Goal: Task Accomplishment & Management: Manage account settings

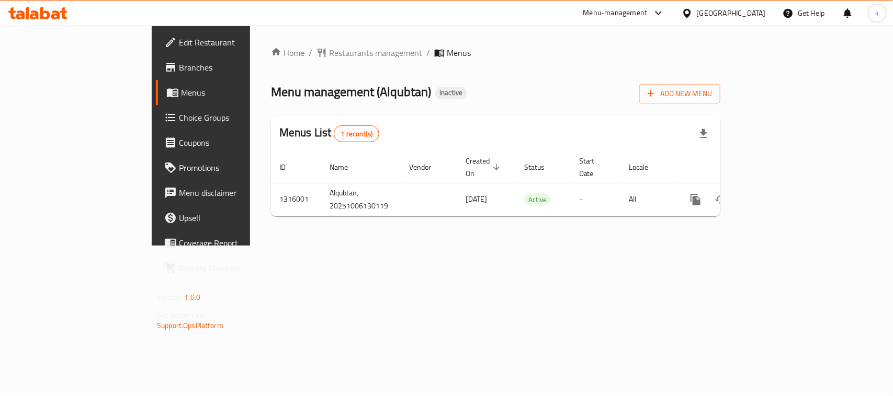
click at [525, 246] on div "Home / Restaurants management / Menus Menu management ( Alqubtan ) Inactive Add…" at bounding box center [495, 136] width 491 height 220
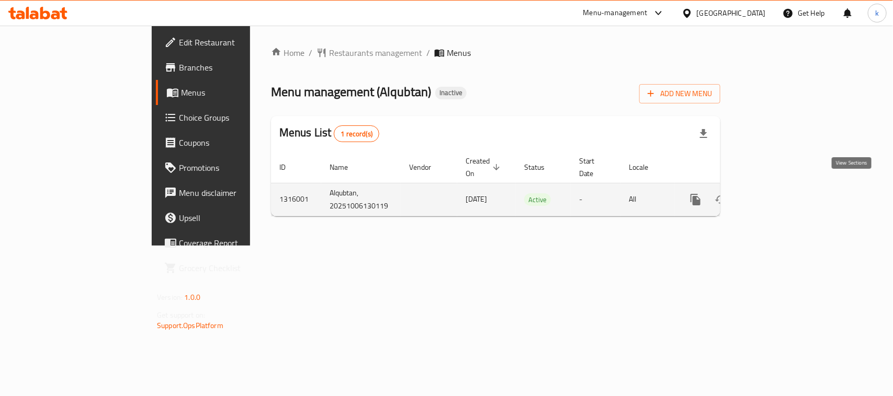
click at [777, 194] on icon "enhanced table" at bounding box center [771, 200] width 13 height 13
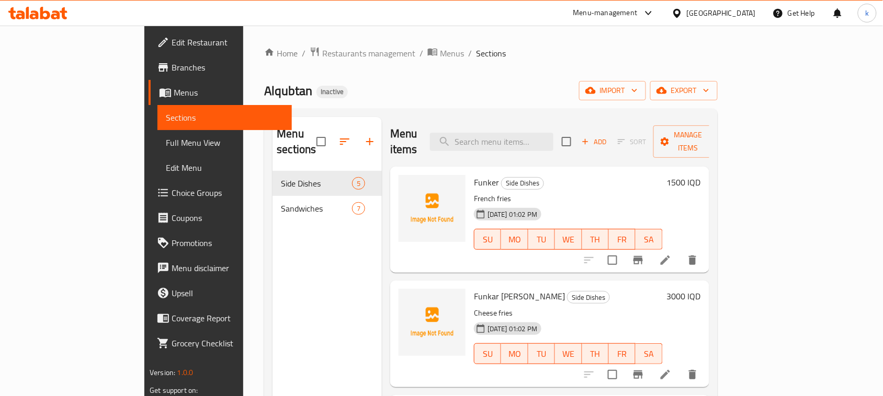
click at [280, 276] on div "Menu sections Side Dishes 5 Sandwiches 7" at bounding box center [327, 315] width 109 height 396
click at [174, 89] on span "Menus" at bounding box center [229, 92] width 110 height 13
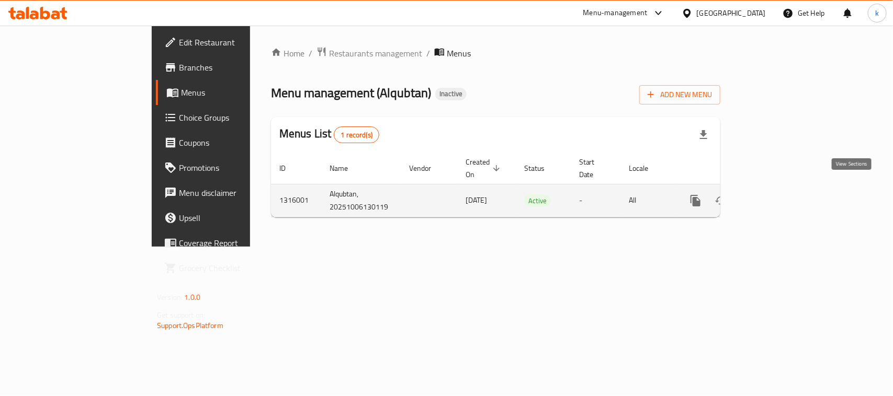
click at [777, 195] on icon "enhanced table" at bounding box center [771, 201] width 13 height 13
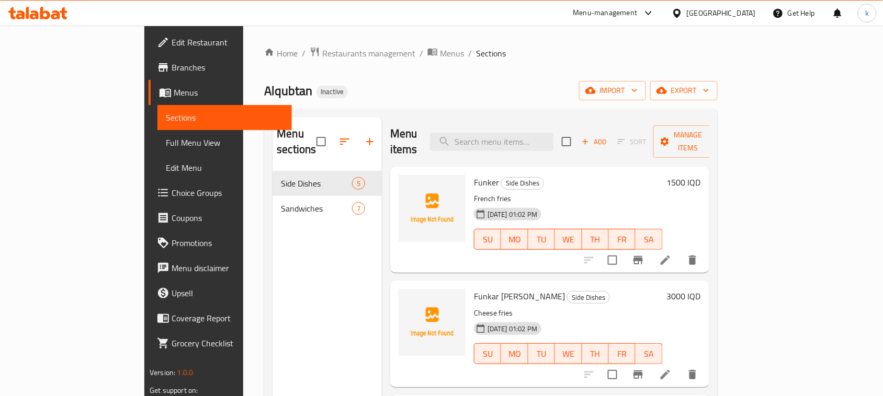
click at [174, 93] on span "Menus" at bounding box center [229, 92] width 110 height 13
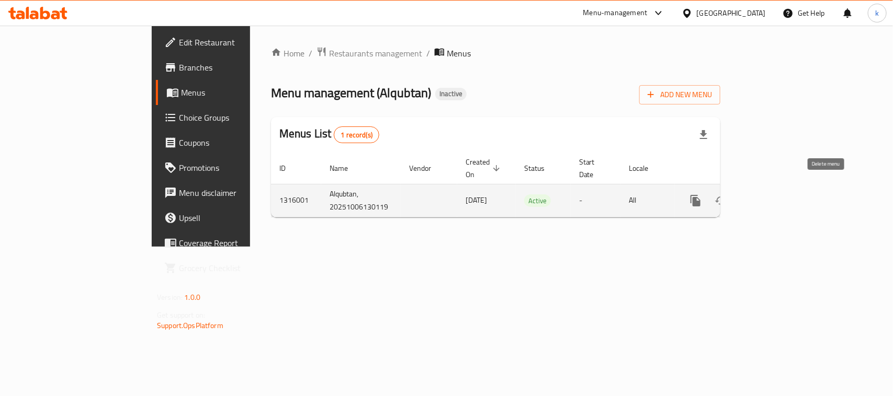
click at [750, 196] on icon "enhanced table" at bounding box center [745, 200] width 7 height 9
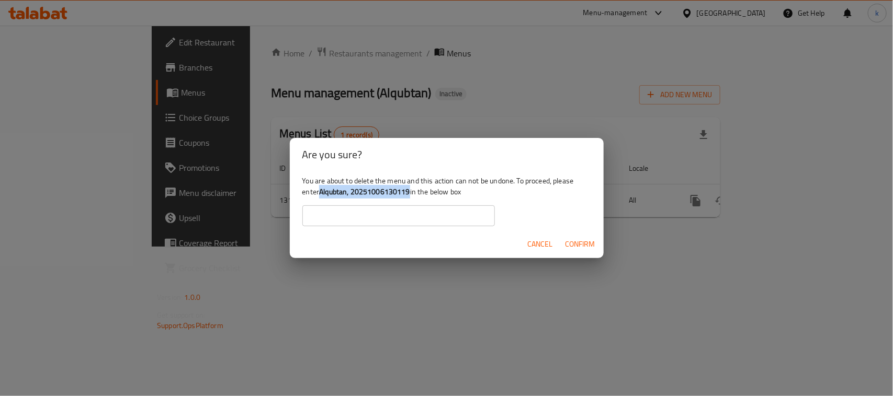
drag, startPoint x: 322, startPoint y: 189, endPoint x: 410, endPoint y: 192, distance: 87.4
click at [410, 192] on b "Alqubtan, 20251006130119" at bounding box center [364, 192] width 91 height 14
copy b "Alqubtan, 20251006130119"
click at [385, 215] on input "text" at bounding box center [398, 216] width 192 height 21
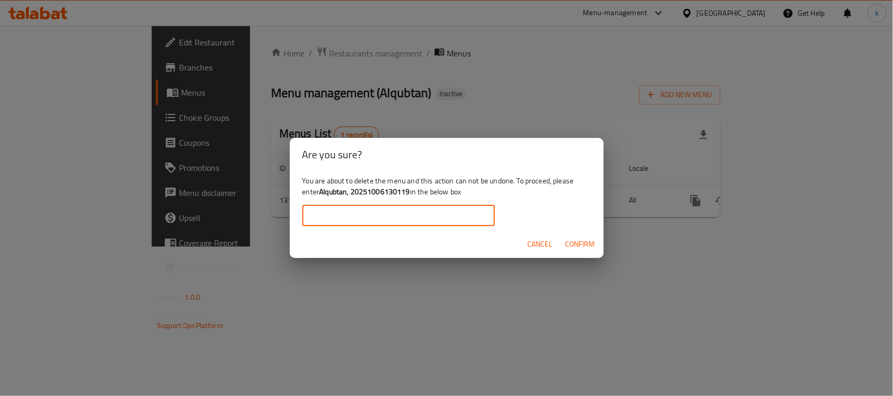
paste input "Alqubtan, 20251006130119"
type input "Alqubtan, 20251006130119"
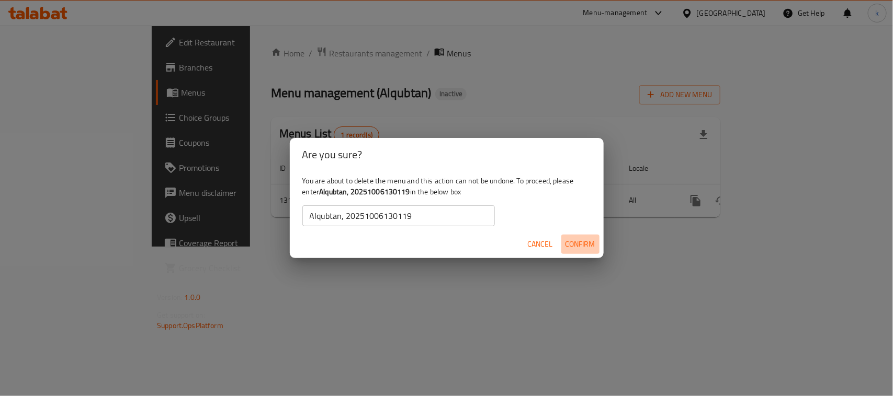
click at [584, 246] on span "Confirm" at bounding box center [580, 244] width 30 height 13
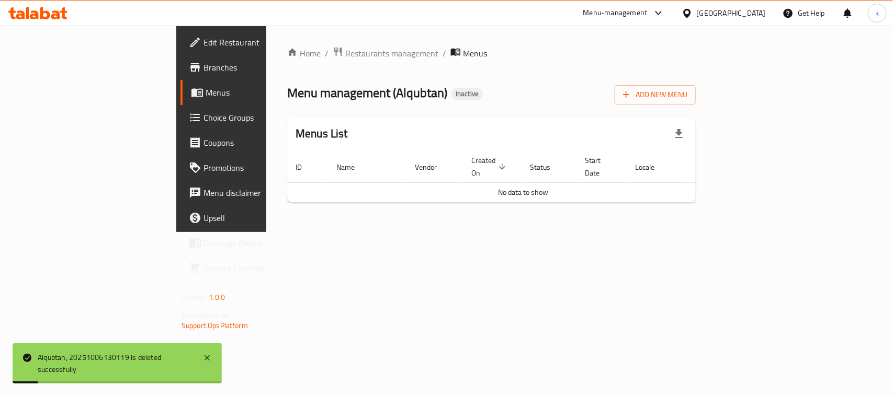
click at [370, 232] on div "Home / Restaurants management / Menus Menu management ( Alqubtan ) Inactive Add…" at bounding box center [491, 129] width 450 height 207
click at [687, 89] on span "Add New Menu" at bounding box center [655, 94] width 64 height 13
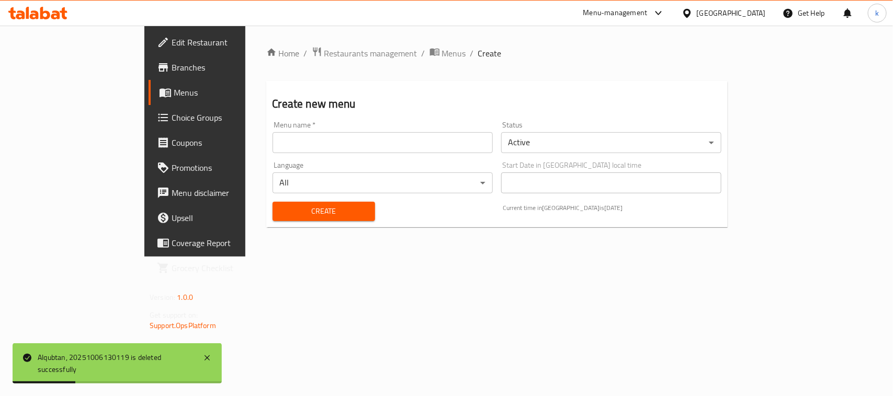
click at [273, 131] on div "Menu name   * Menu name *" at bounding box center [383, 137] width 220 height 32
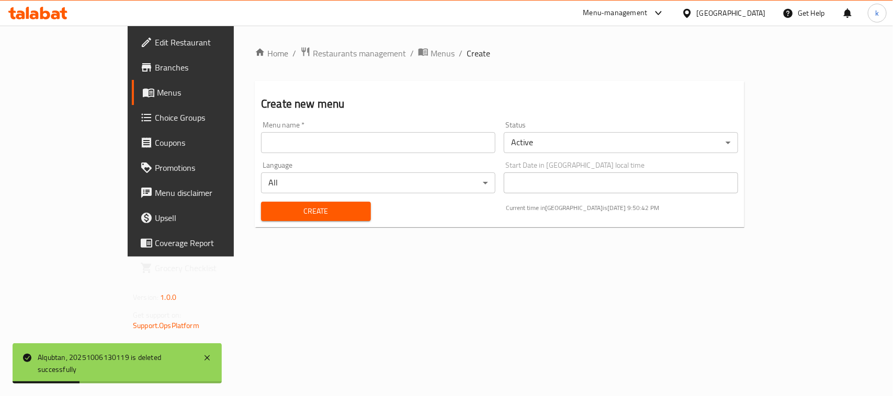
click at [261, 140] on input "text" at bounding box center [378, 142] width 234 height 21
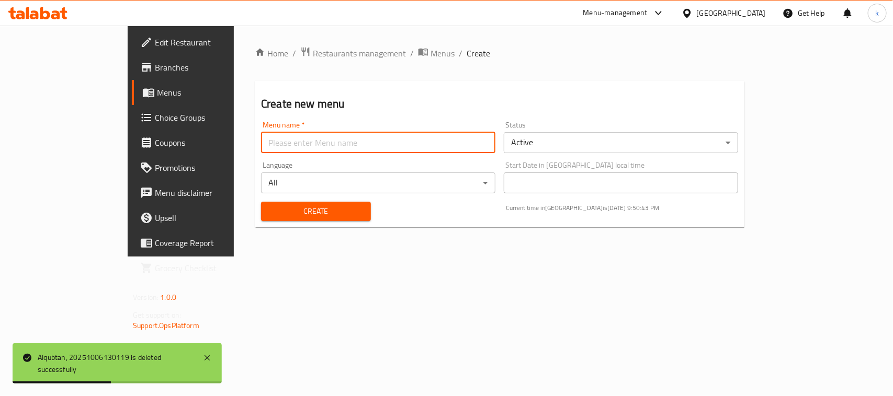
type input "Menu"
click at [269, 210] on span "Create" at bounding box center [315, 211] width 93 height 13
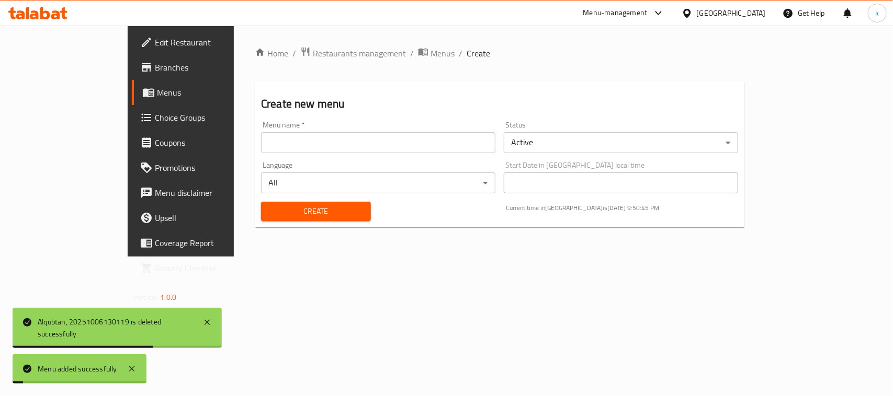
click at [157, 89] on span "Menus" at bounding box center [212, 92] width 111 height 13
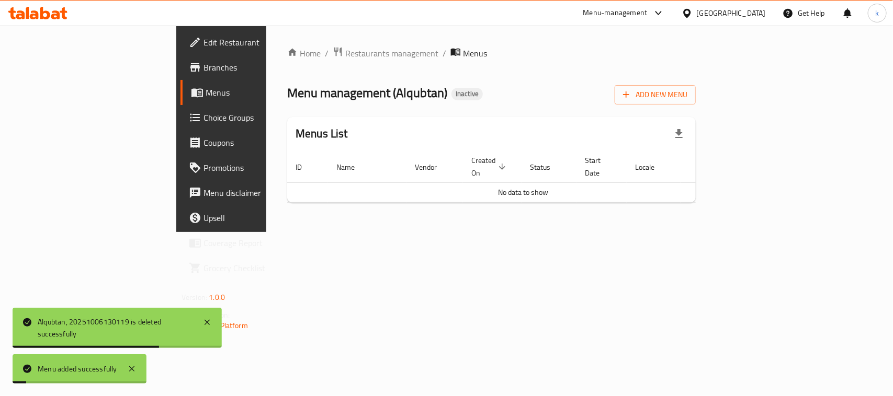
click at [206, 89] on span "Menus" at bounding box center [261, 92] width 111 height 13
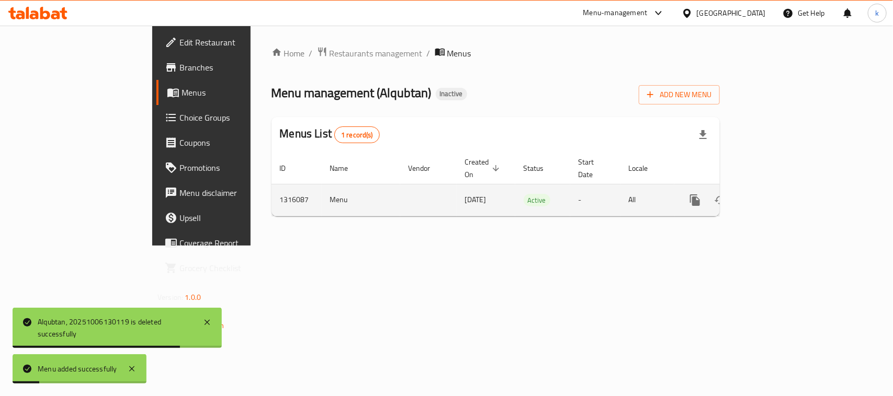
click at [777, 194] on icon "enhanced table" at bounding box center [770, 200] width 13 height 13
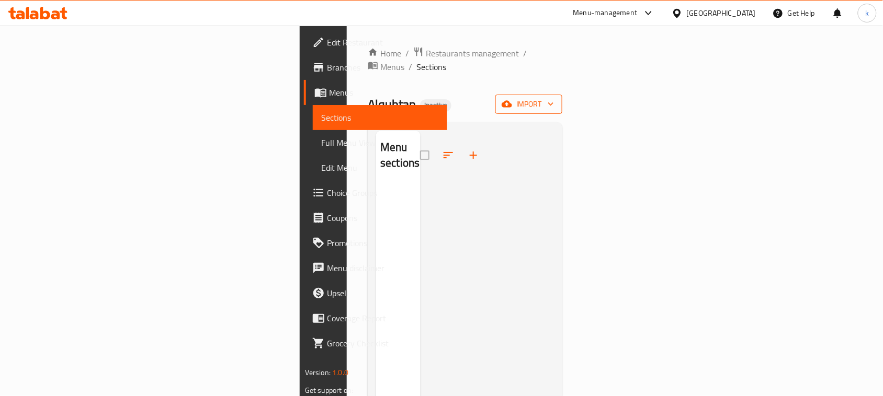
click at [554, 98] on span "import" at bounding box center [529, 104] width 50 height 13
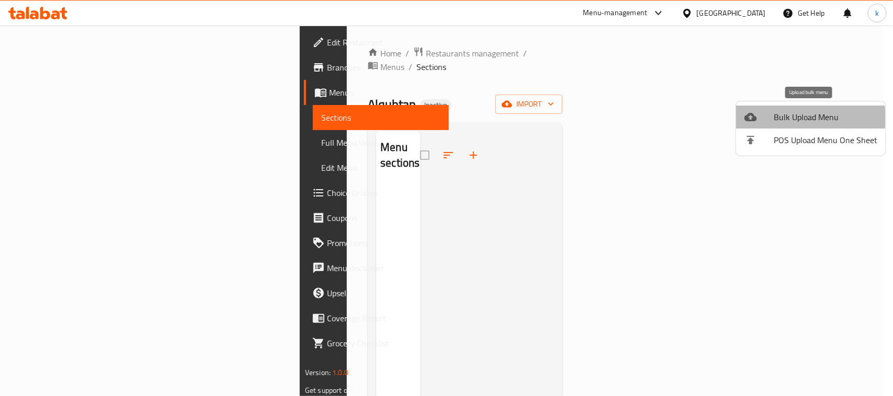
click at [773, 119] on div at bounding box center [758, 117] width 29 height 13
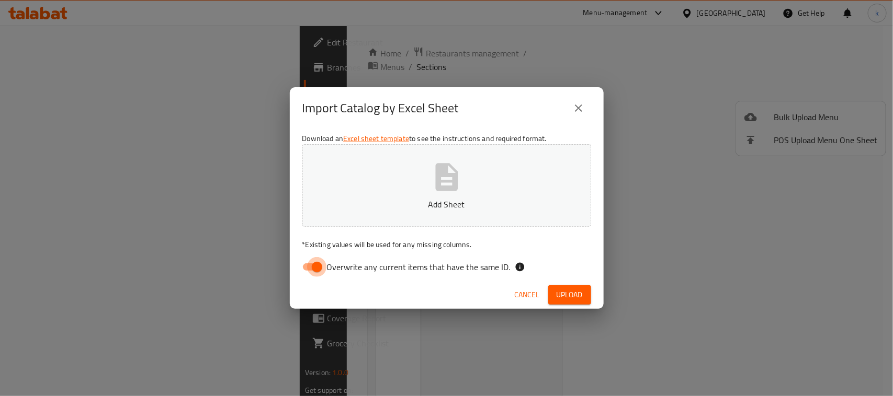
click at [310, 262] on input "Overwrite any current items that have the same ID." at bounding box center [317, 267] width 60 height 20
checkbox input "false"
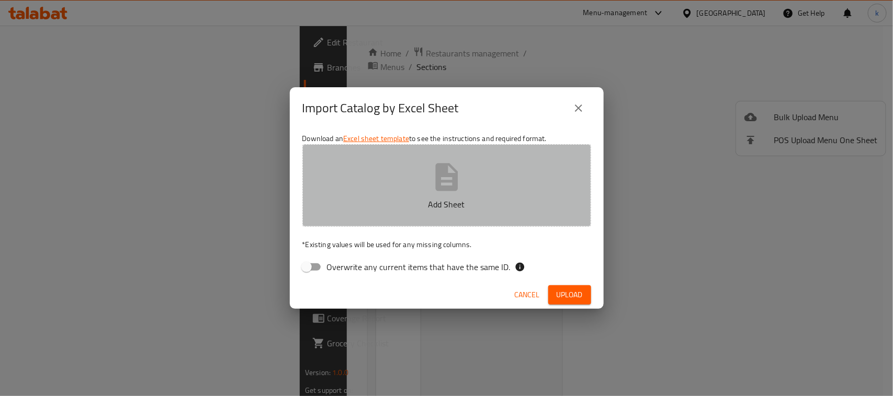
click at [414, 189] on button "Add Sheet" at bounding box center [446, 185] width 289 height 83
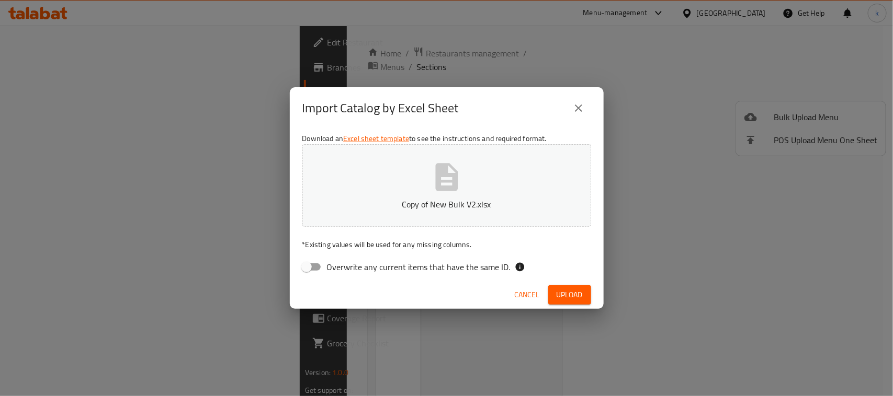
click at [593, 293] on div "Cancel Upload" at bounding box center [447, 295] width 314 height 28
click at [580, 294] on span "Upload" at bounding box center [570, 295] width 26 height 13
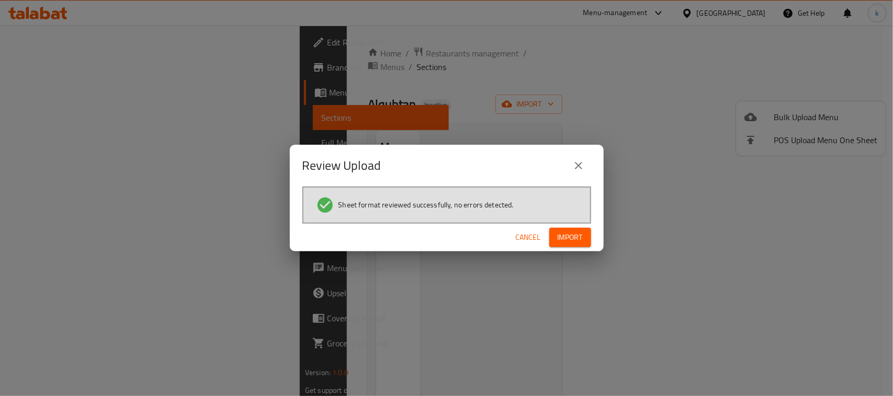
drag, startPoint x: 383, startPoint y: 319, endPoint x: 252, endPoint y: 325, distance: 131.4
click at [252, 325] on div "Review Upload Sheet format reviewed successfully, no errors detected. Cancel Im…" at bounding box center [446, 198] width 893 height 396
drag, startPoint x: 560, startPoint y: 242, endPoint x: 561, endPoint y: 232, distance: 10.0
click at [560, 241] on span "Import" at bounding box center [570, 237] width 25 height 13
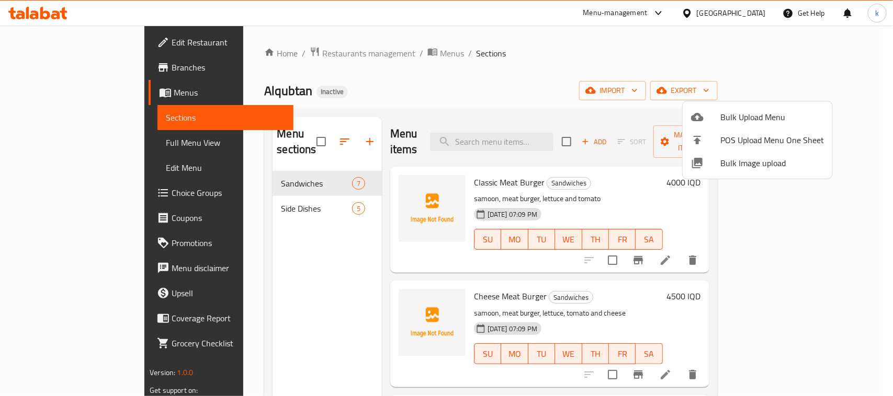
click at [618, 71] on div at bounding box center [446, 198] width 893 height 396
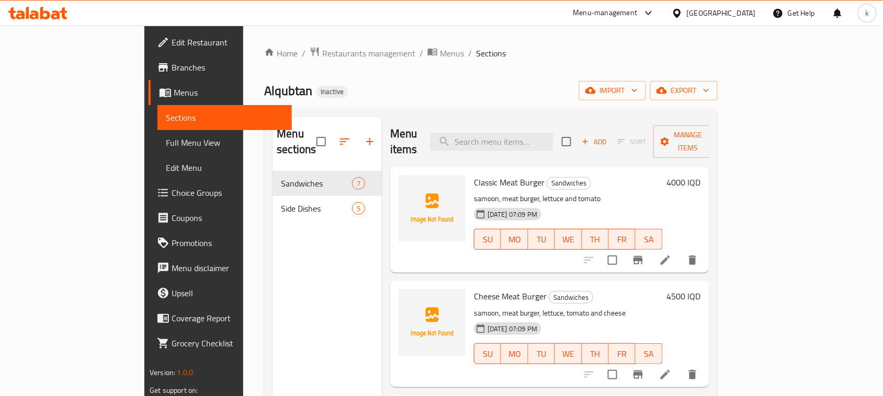
click at [432, 82] on div "Alqubtan Inactive import export" at bounding box center [490, 90] width 453 height 19
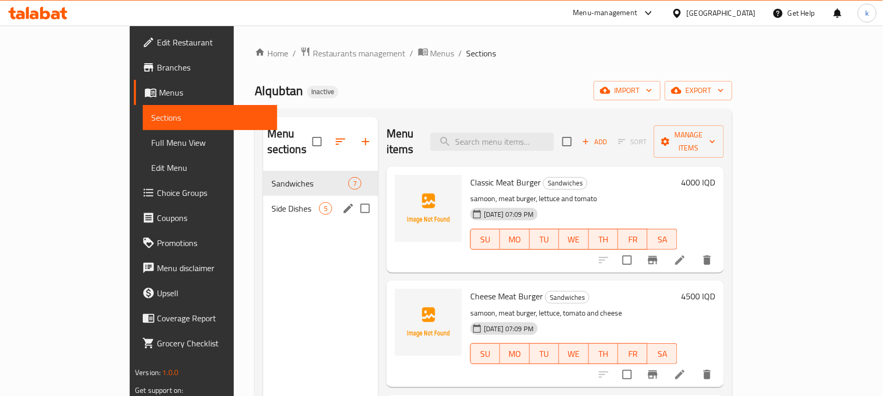
click at [271, 202] on span "Side Dishes" at bounding box center [295, 208] width 48 height 13
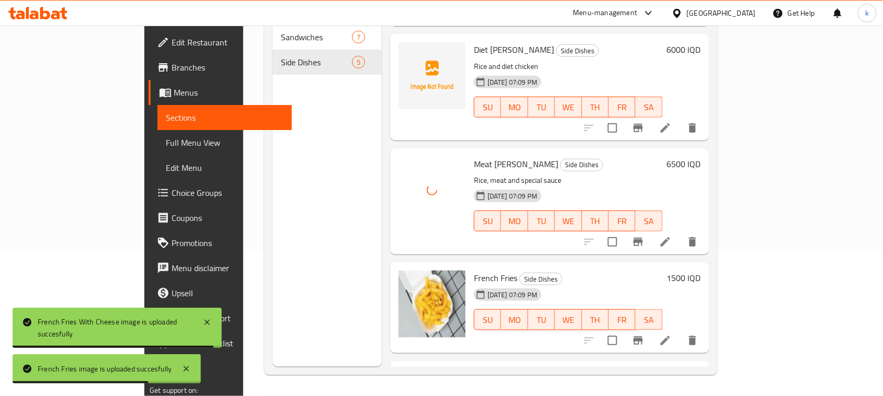
scroll to position [38, 0]
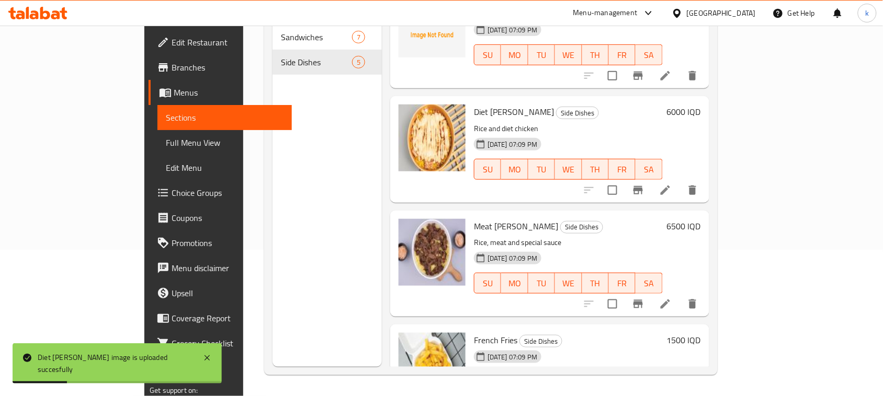
click at [542, 134] on div "06-10-2025 07:09 PM SU MO TU WE TH FR SA" at bounding box center [568, 162] width 197 height 56
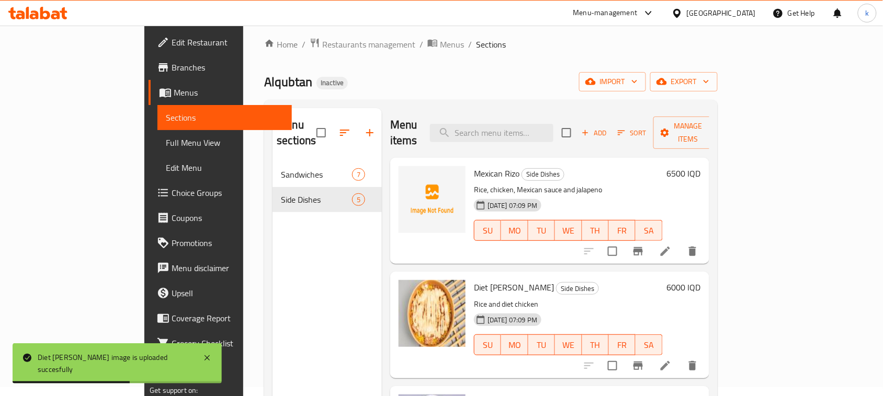
scroll to position [0, 0]
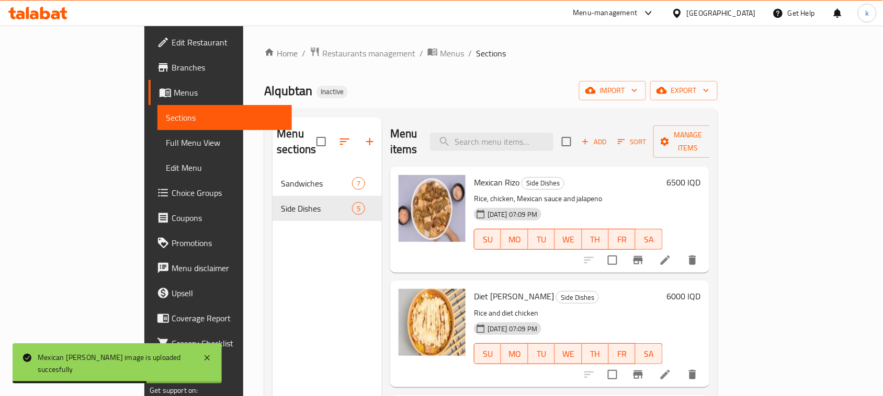
drag, startPoint x: 614, startPoint y: 308, endPoint x: 562, endPoint y: 328, distance: 55.4
click at [614, 319] on div "06-10-2025 07:09 PM SU MO TU WE TH FR SA" at bounding box center [568, 347] width 197 height 56
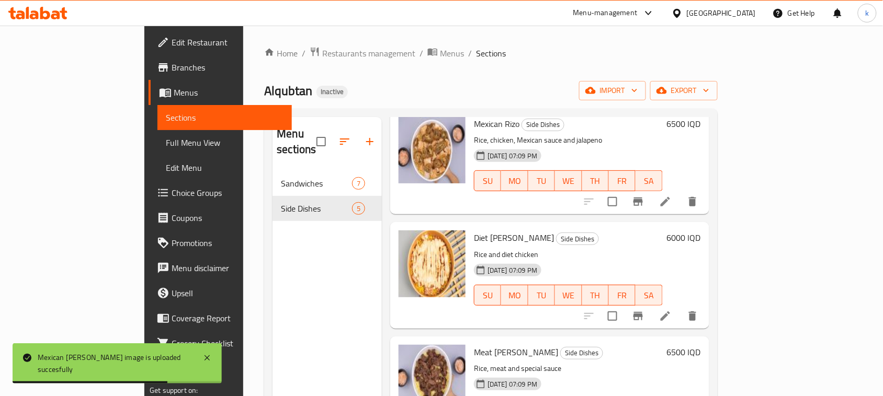
scroll to position [131, 0]
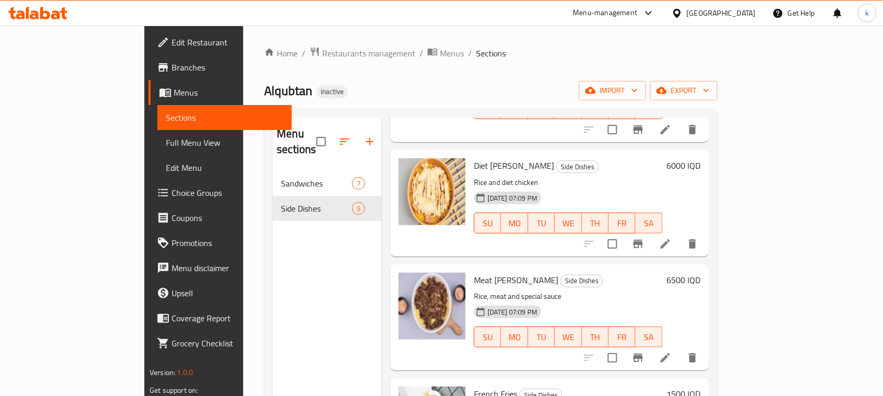
drag, startPoint x: 577, startPoint y: 277, endPoint x: 565, endPoint y: 304, distance: 29.3
click at [577, 290] on p "Rice, meat and special sauce" at bounding box center [568, 296] width 189 height 13
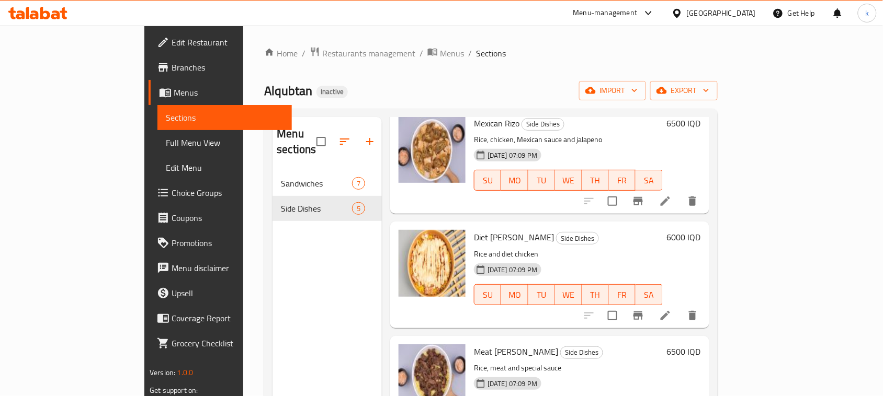
scroll to position [0, 0]
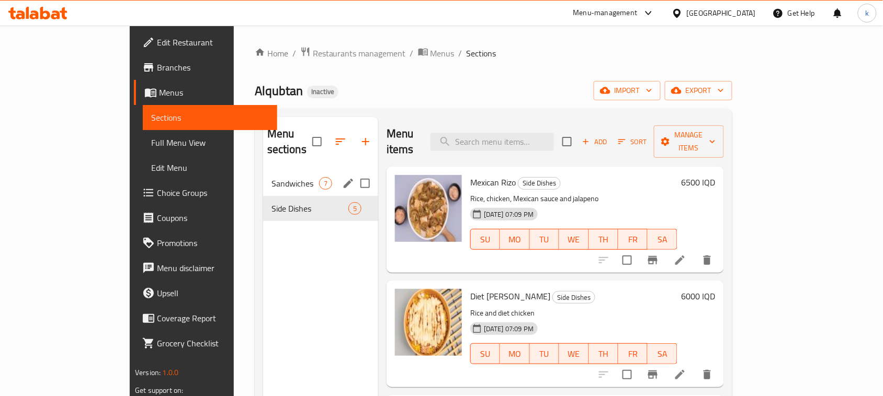
click at [271, 177] on span "Sandwiches" at bounding box center [295, 183] width 48 height 13
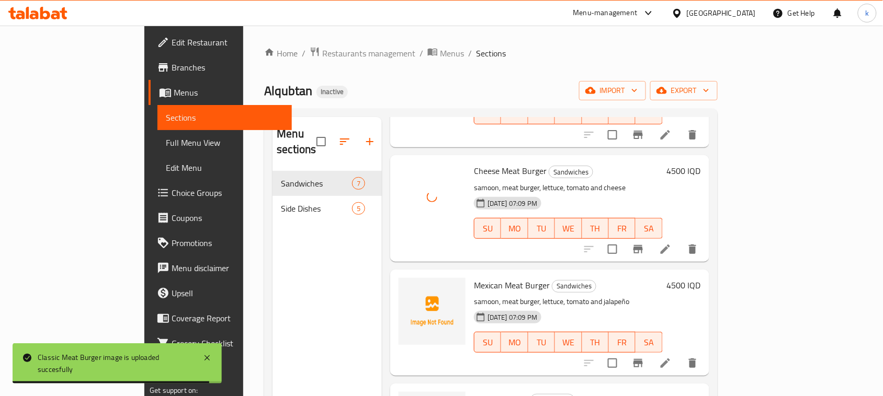
scroll to position [131, 0]
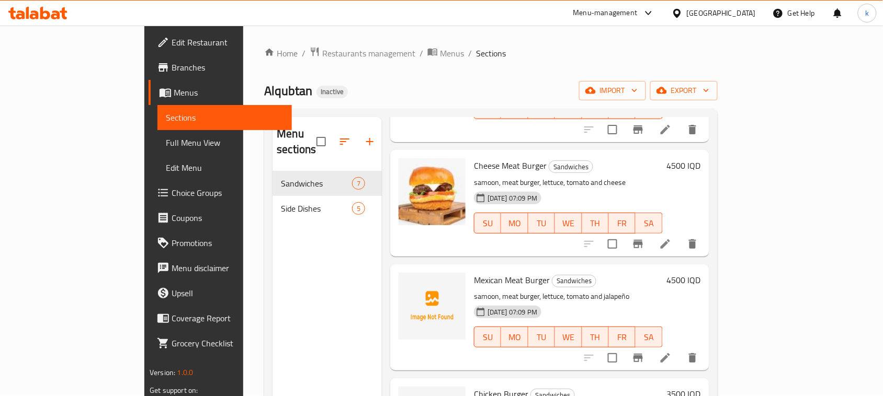
click at [612, 176] on p "samoon, meat burger, lettuce, tomato and cheese" at bounding box center [568, 182] width 189 height 13
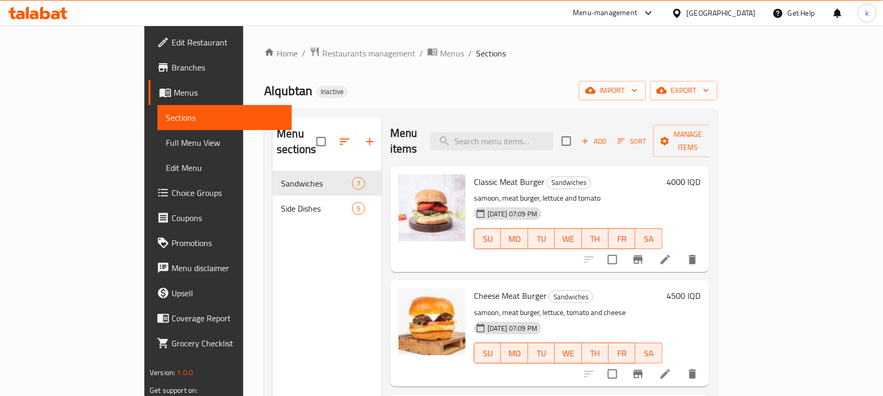
scroll to position [0, 0]
click at [564, 93] on div "Alqubtan Inactive import export" at bounding box center [490, 90] width 453 height 19
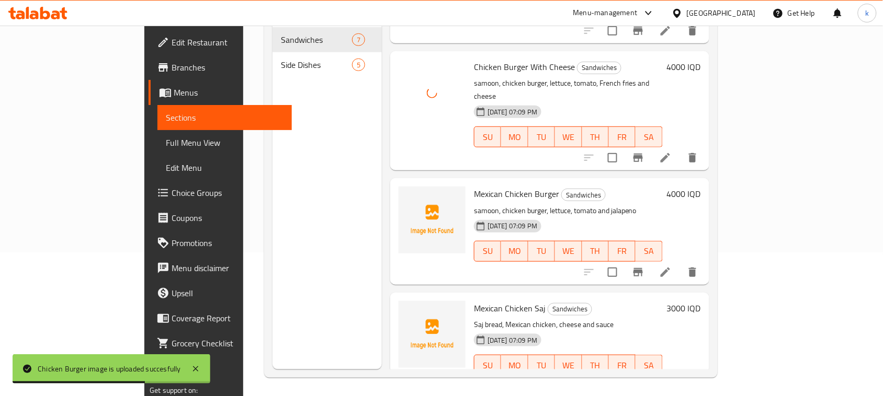
scroll to position [147, 0]
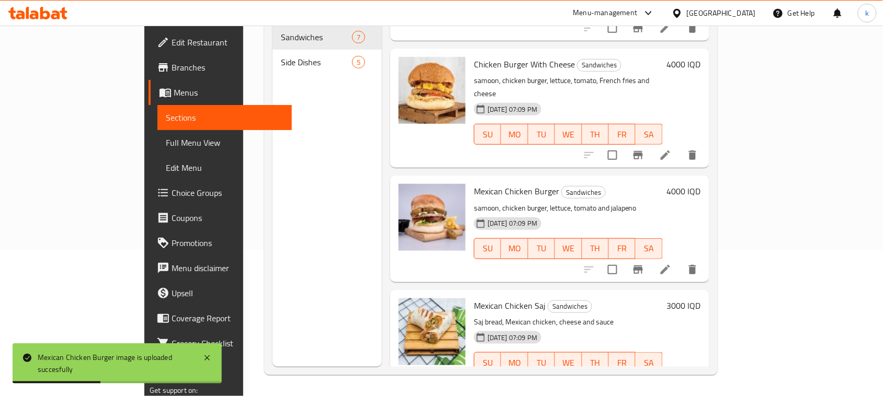
drag, startPoint x: 597, startPoint y: 195, endPoint x: 578, endPoint y: 205, distance: 21.3
click at [597, 213] on div "06-10-2025 07:09 PM SU MO TU WE TH FR SA" at bounding box center [568, 241] width 197 height 56
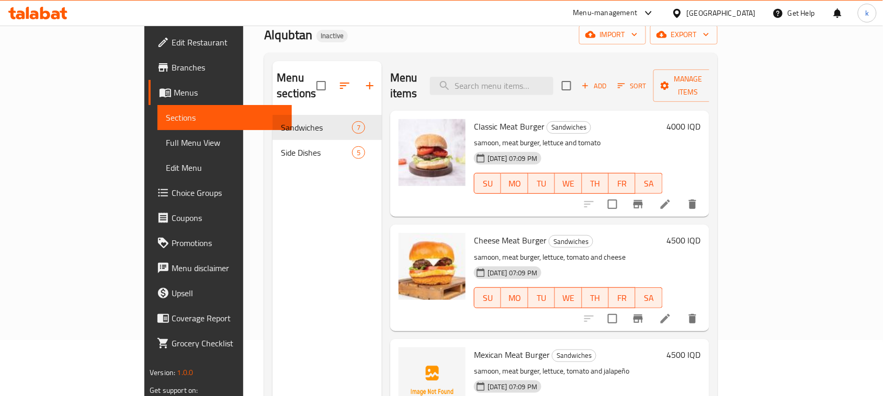
scroll to position [0, 0]
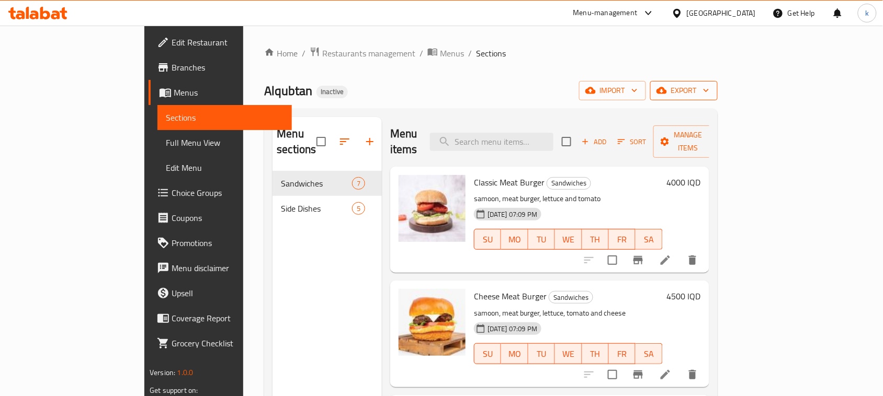
click at [709, 84] on span "export" at bounding box center [684, 90] width 51 height 13
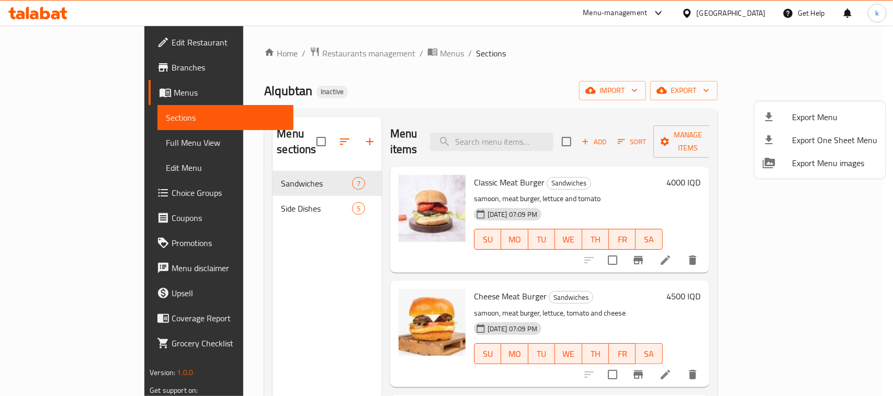
click at [773, 121] on icon at bounding box center [769, 117] width 13 height 13
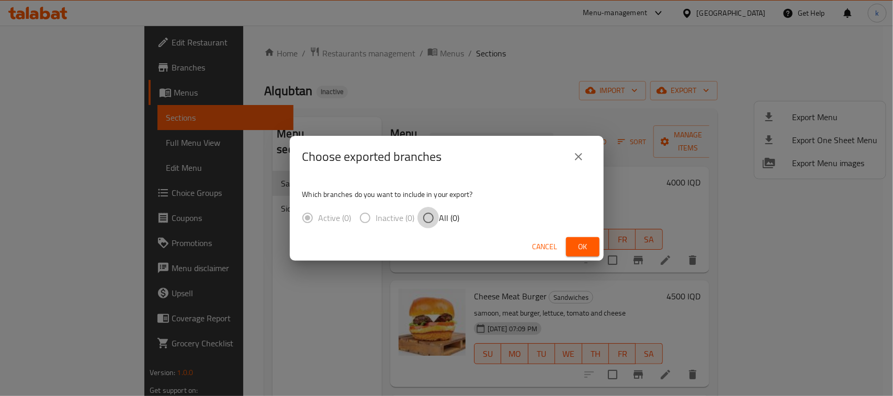
click at [430, 216] on input "All (0)" at bounding box center [428, 218] width 22 height 22
radio input "true"
click at [584, 241] on span "Ok" at bounding box center [582, 247] width 17 height 13
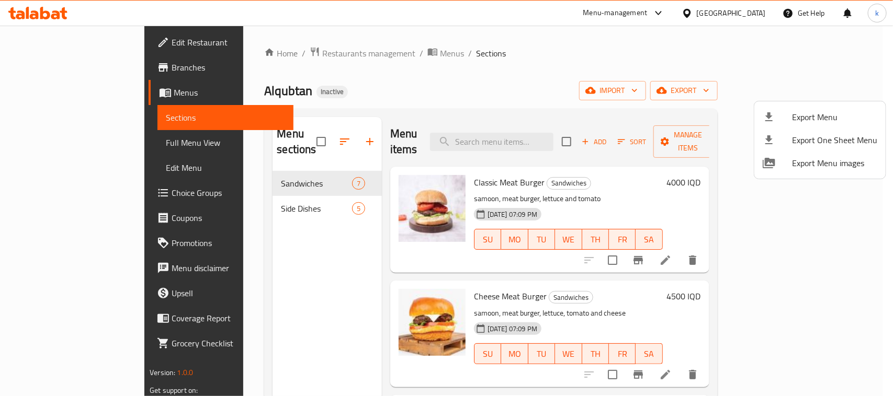
click at [551, 101] on div at bounding box center [446, 198] width 893 height 396
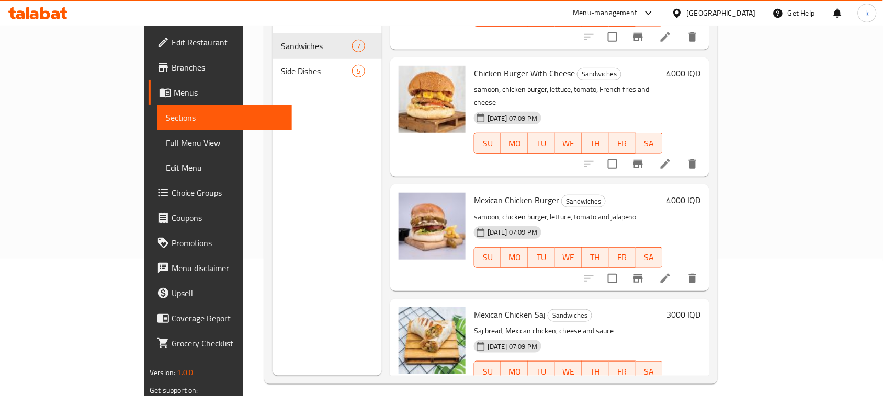
scroll to position [147, 0]
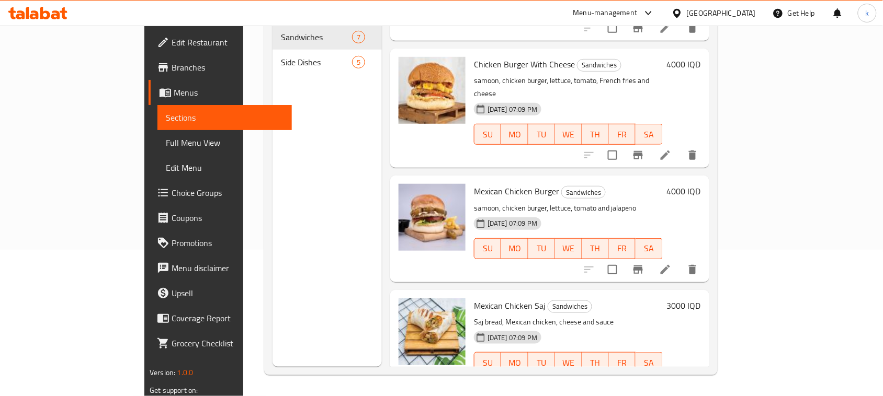
click at [174, 87] on span "Menus" at bounding box center [229, 92] width 110 height 13
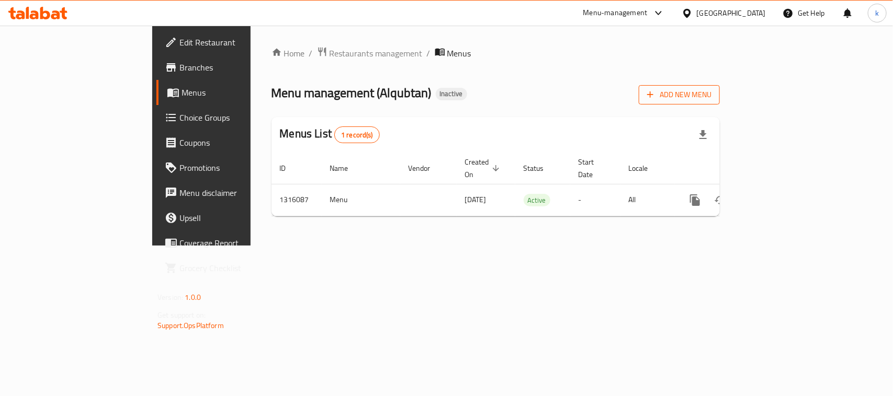
click at [711, 98] on span "Add New Menu" at bounding box center [679, 94] width 64 height 13
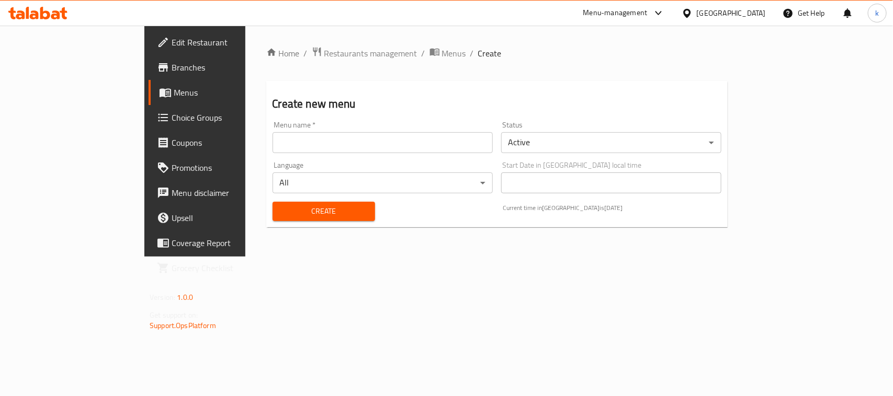
drag, startPoint x: 260, startPoint y: 144, endPoint x: 255, endPoint y: 153, distance: 10.6
click at [273, 144] on input "text" at bounding box center [383, 142] width 220 height 21
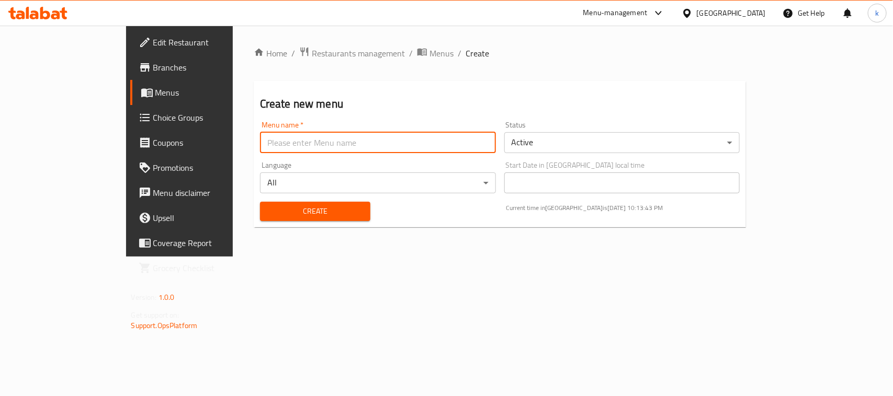
type input "Menu"
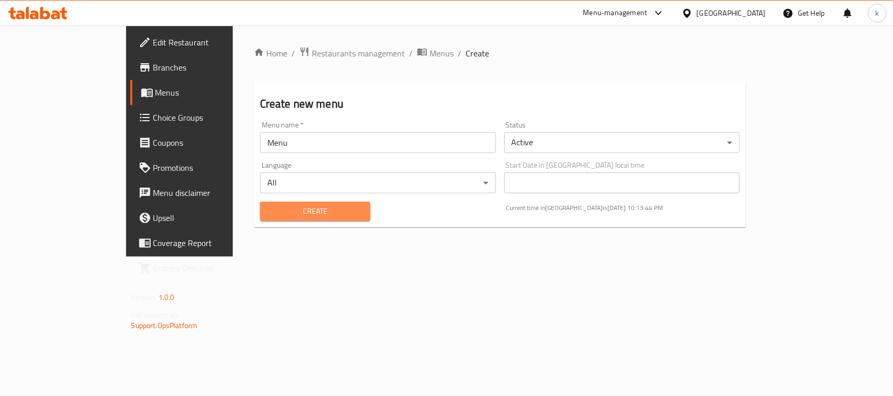
click at [260, 202] on button "Create" at bounding box center [315, 211] width 110 height 19
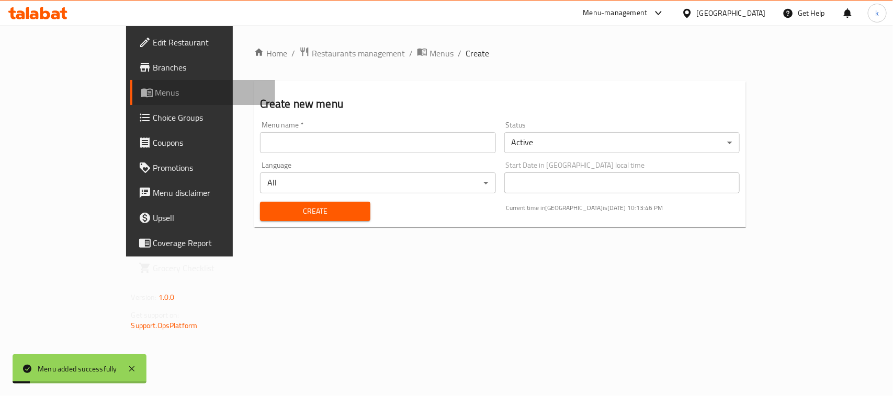
click at [155, 92] on span "Menus" at bounding box center [210, 92] width 111 height 13
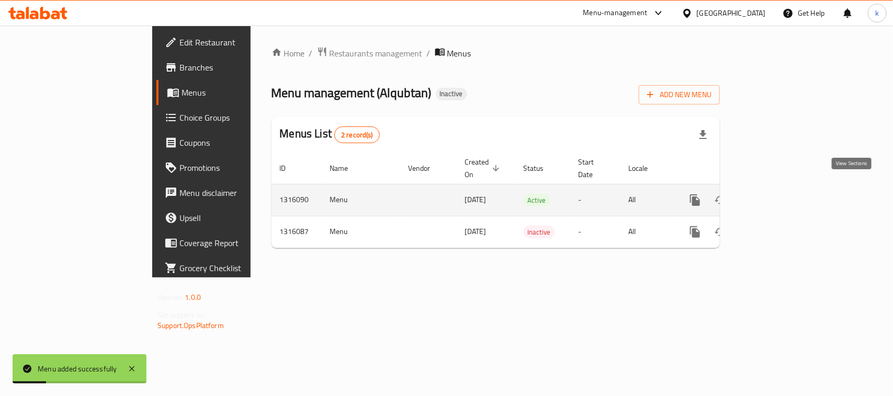
click at [777, 194] on icon "enhanced table" at bounding box center [770, 200] width 13 height 13
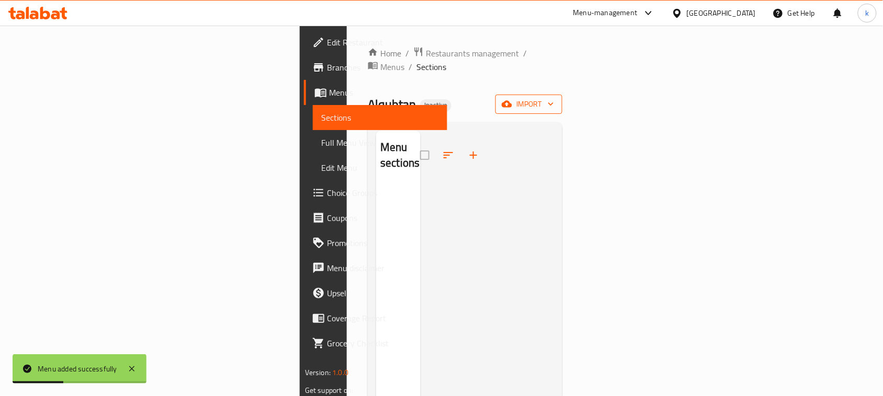
click at [554, 98] on span "import" at bounding box center [529, 104] width 50 height 13
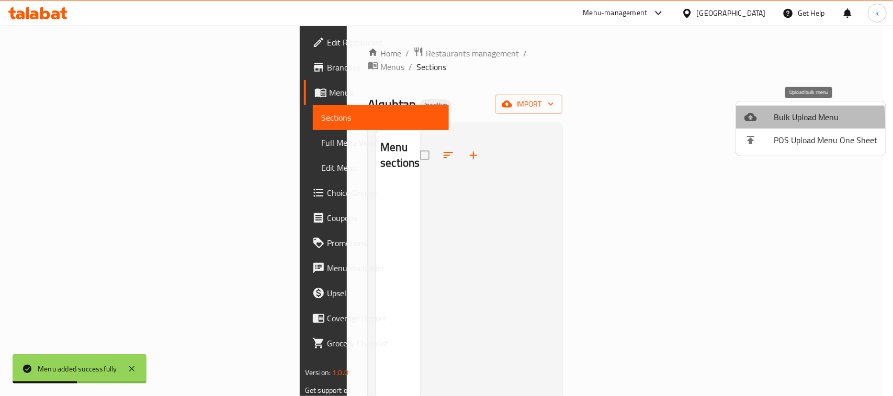
click at [750, 123] on icon at bounding box center [750, 117] width 13 height 13
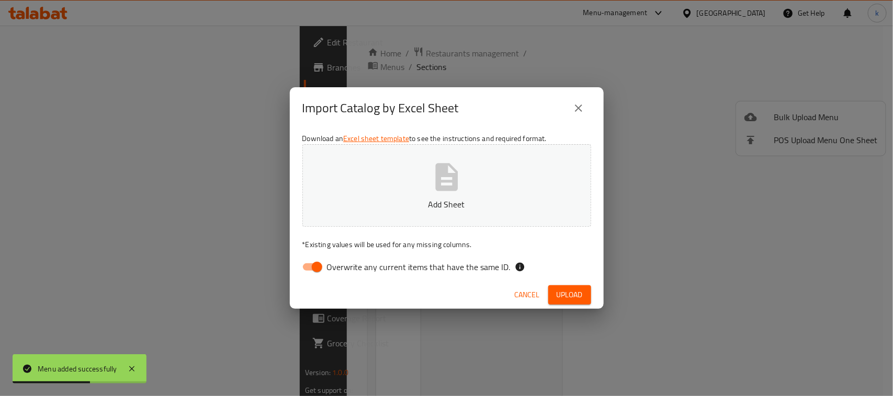
click at [310, 263] on input "Overwrite any current items that have the same ID." at bounding box center [317, 267] width 60 height 20
checkbox input "false"
click at [463, 174] on icon "button" at bounding box center [446, 177] width 33 height 33
click at [558, 293] on span "Upload" at bounding box center [570, 295] width 26 height 13
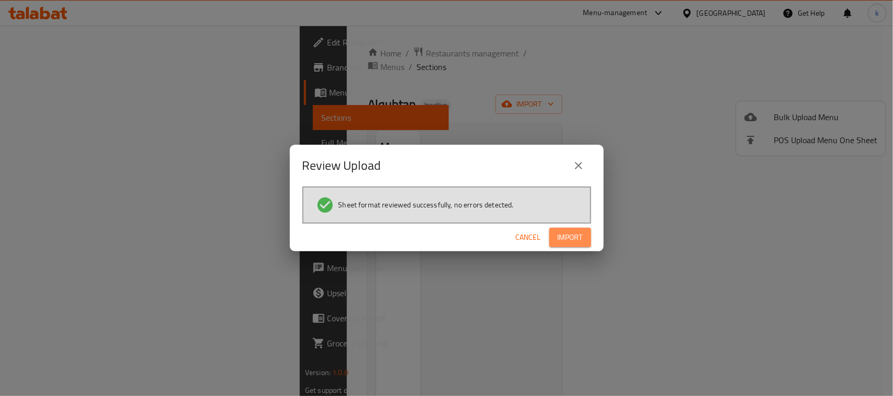
click at [565, 231] on span "Import" at bounding box center [570, 237] width 25 height 13
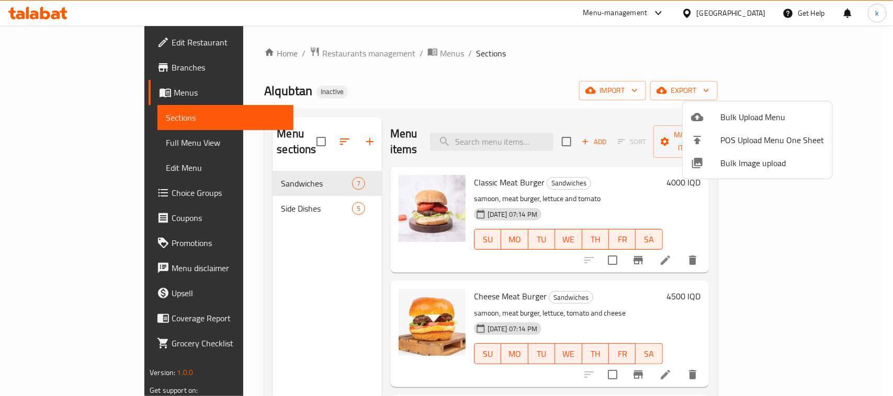
click at [501, 56] on div at bounding box center [446, 198] width 893 height 396
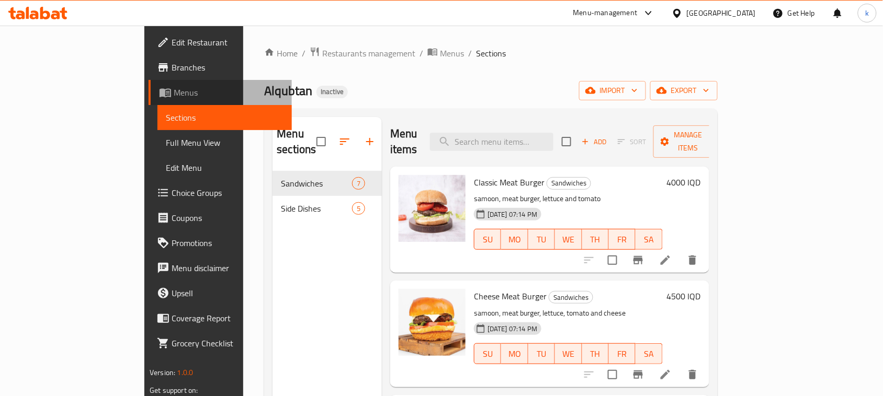
click at [160, 95] on icon at bounding box center [166, 93] width 12 height 9
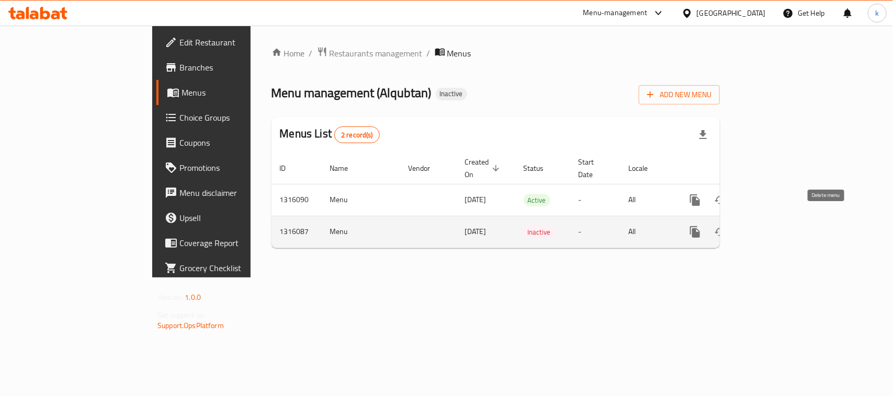
click at [752, 226] on icon "enhanced table" at bounding box center [745, 232] width 13 height 13
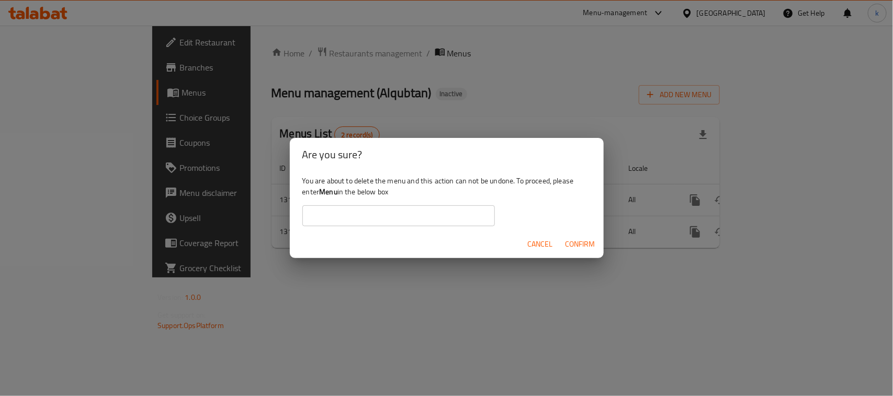
click at [331, 191] on b "Menu" at bounding box center [328, 192] width 18 height 14
copy div "Menu"
click at [326, 221] on input "text" at bounding box center [398, 216] width 192 height 21
paste input "Menu"
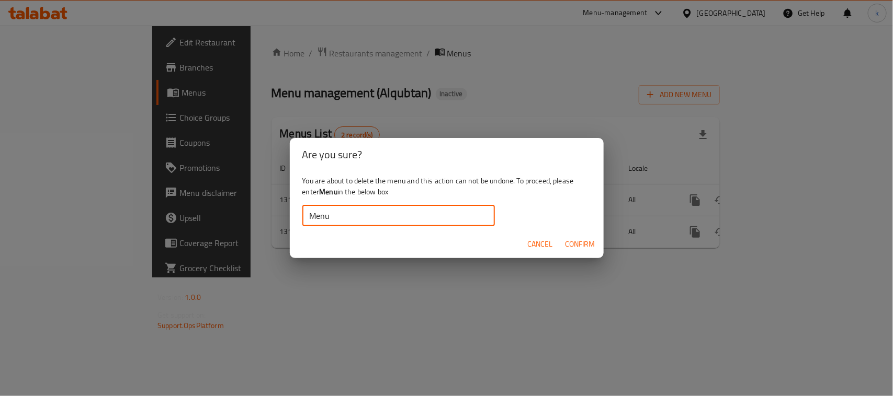
type input "Menu"
click at [570, 248] on span "Confirm" at bounding box center [580, 244] width 30 height 13
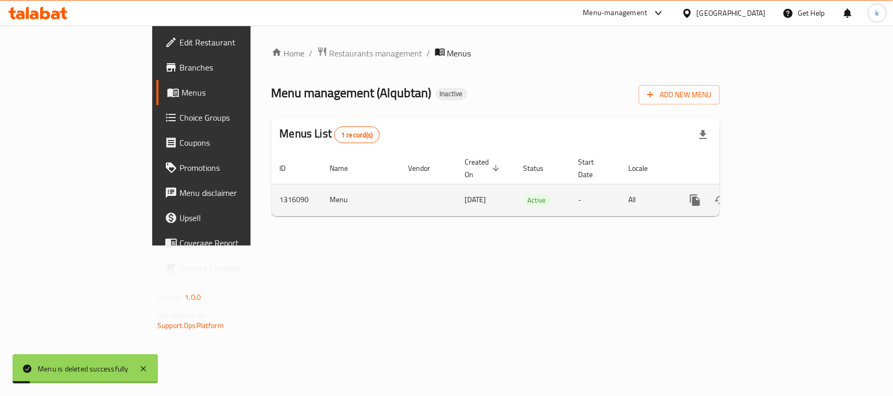
click at [775, 196] on icon "enhanced table" at bounding box center [770, 200] width 9 height 9
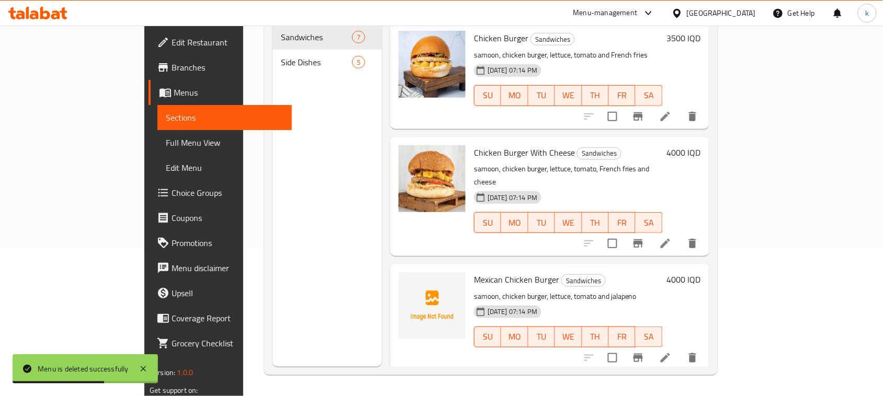
scroll to position [364, 0]
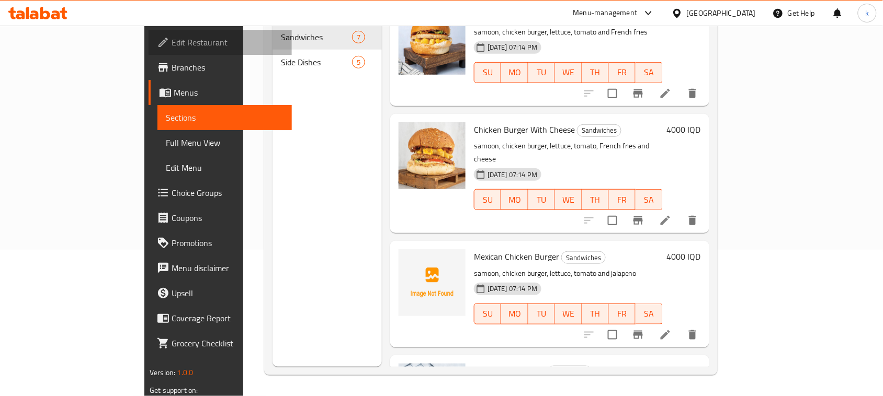
click at [172, 45] on span "Edit Restaurant" at bounding box center [228, 42] width 112 height 13
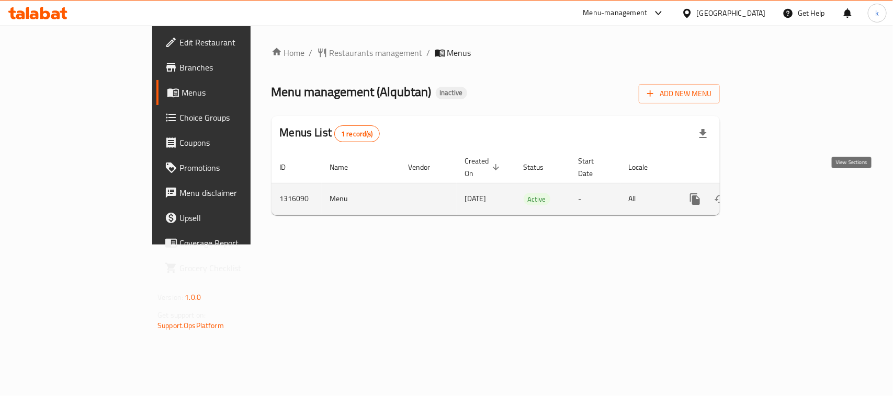
click at [777, 193] on icon "enhanced table" at bounding box center [770, 199] width 13 height 13
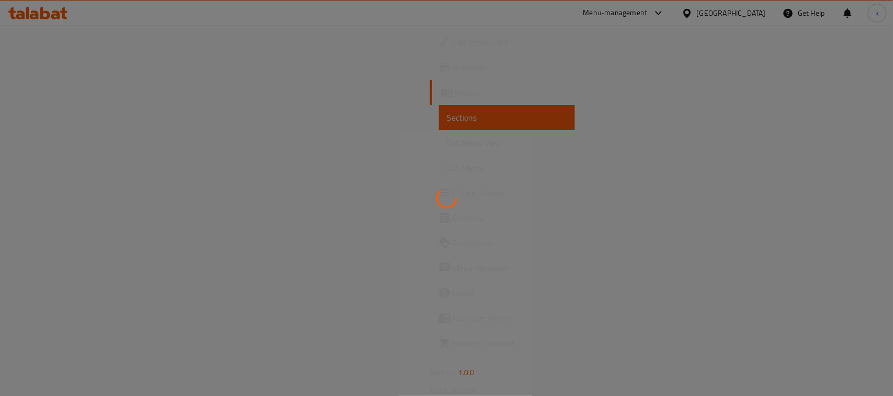
click at [47, 144] on div at bounding box center [446, 198] width 893 height 396
drag, startPoint x: 47, startPoint y: 144, endPoint x: 43, endPoint y: 139, distance: 6.4
click at [43, 139] on div at bounding box center [446, 198] width 893 height 396
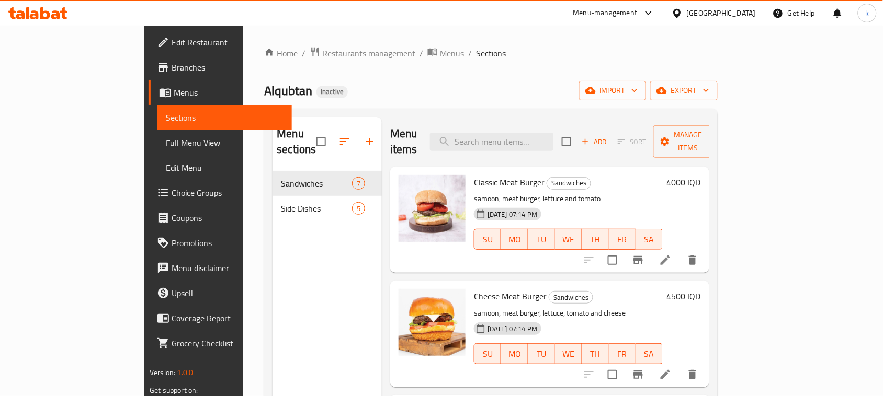
click at [166, 145] on span "Full Menu View" at bounding box center [225, 143] width 118 height 13
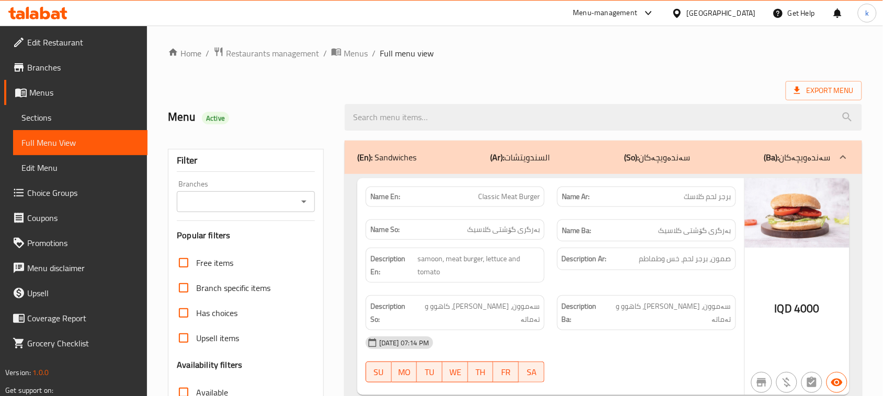
click at [299, 198] on icon "Open" at bounding box center [304, 202] width 13 height 13
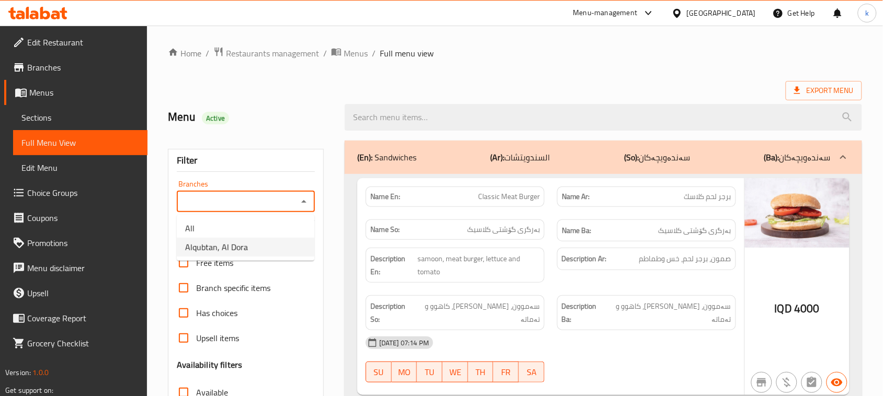
click at [230, 242] on span "Alqubtan, Al Dora" at bounding box center [216, 247] width 63 height 13
type input "Alqubtan, Al Dora"
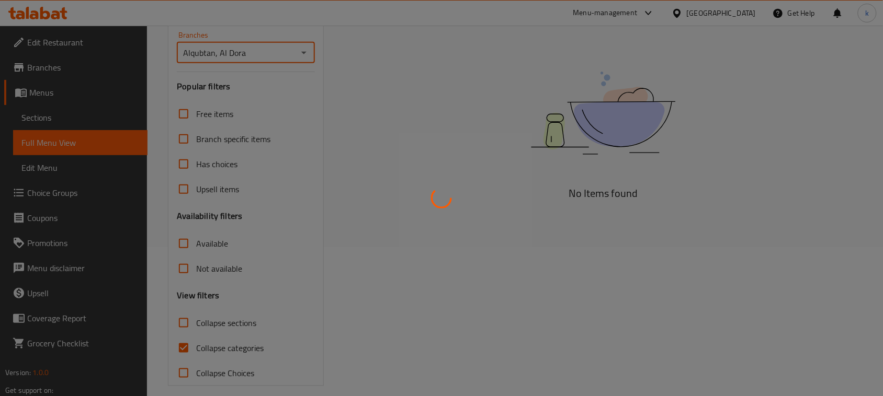
scroll to position [160, 0]
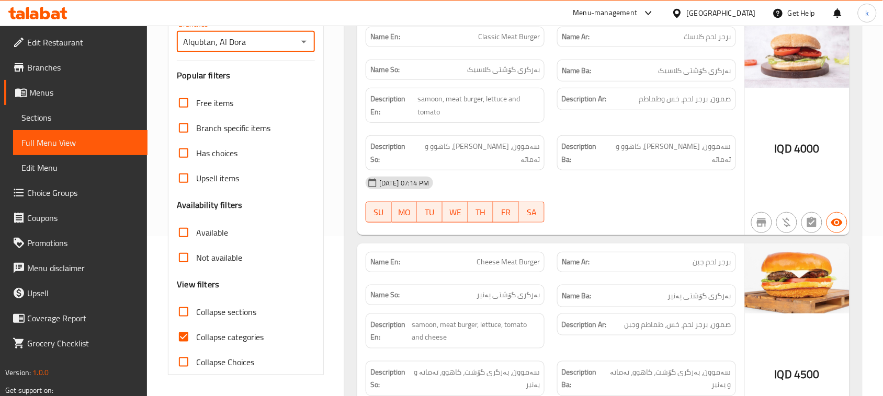
click at [187, 338] on input "Collapse categories" at bounding box center [183, 337] width 25 height 25
checkbox input "false"
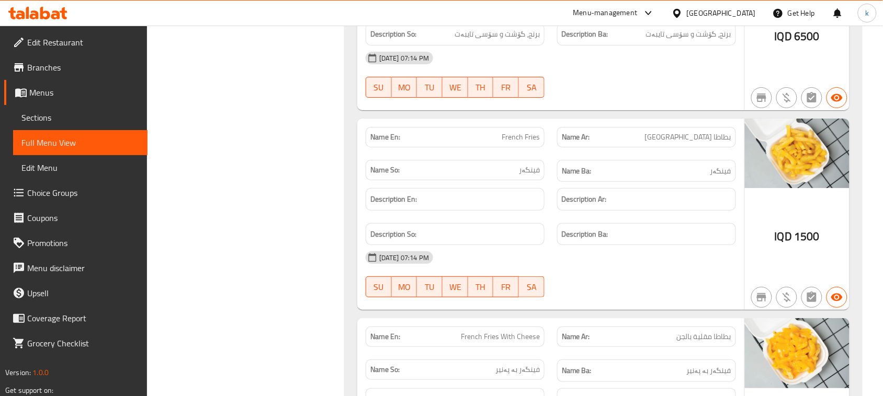
scroll to position [2478, 0]
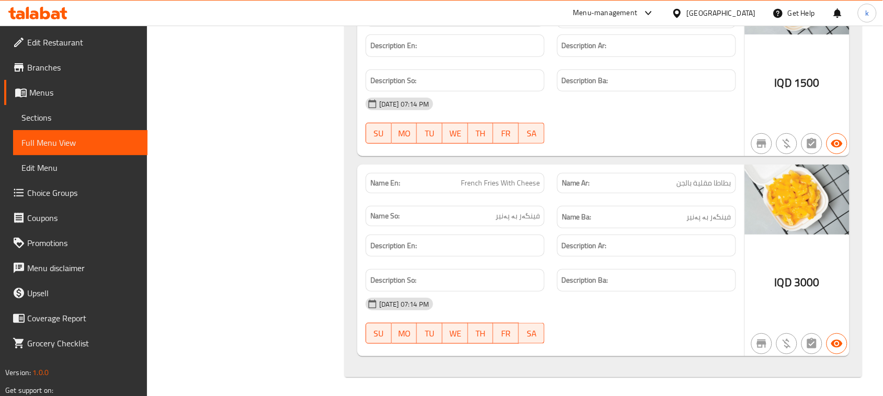
click at [34, 98] on span "Menus" at bounding box center [84, 92] width 110 height 13
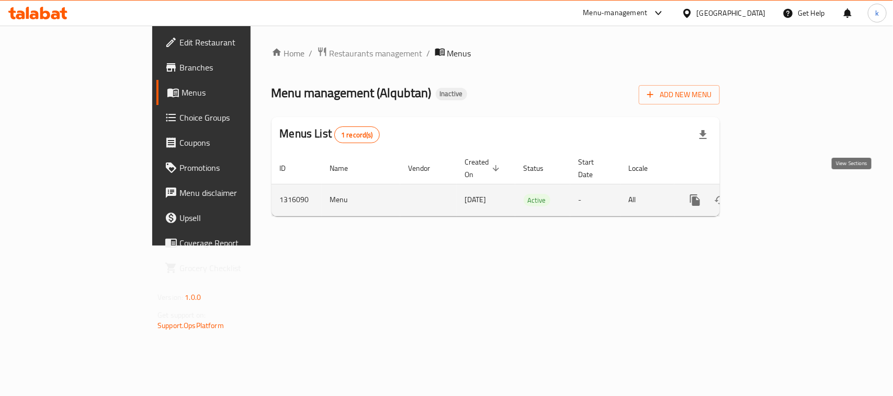
click at [777, 194] on icon "enhanced table" at bounding box center [770, 200] width 13 height 13
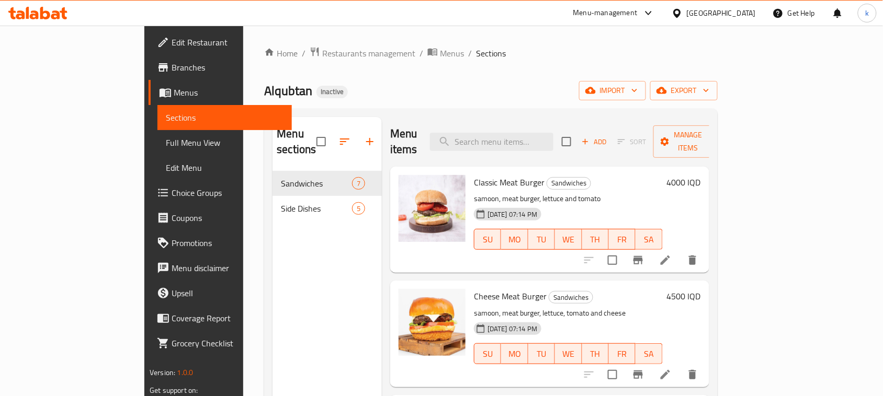
click at [672, 254] on icon at bounding box center [665, 260] width 13 height 13
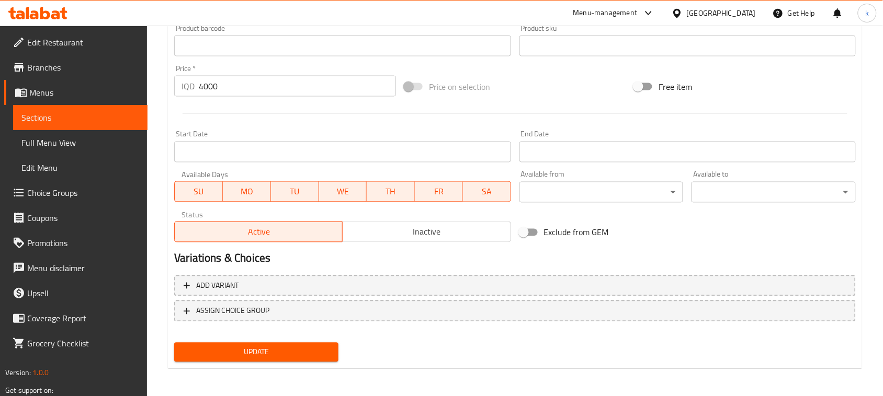
type textarea "Samoon, meat burger, lettuce and tomato"
click at [283, 349] on span "Update" at bounding box center [256, 352] width 147 height 13
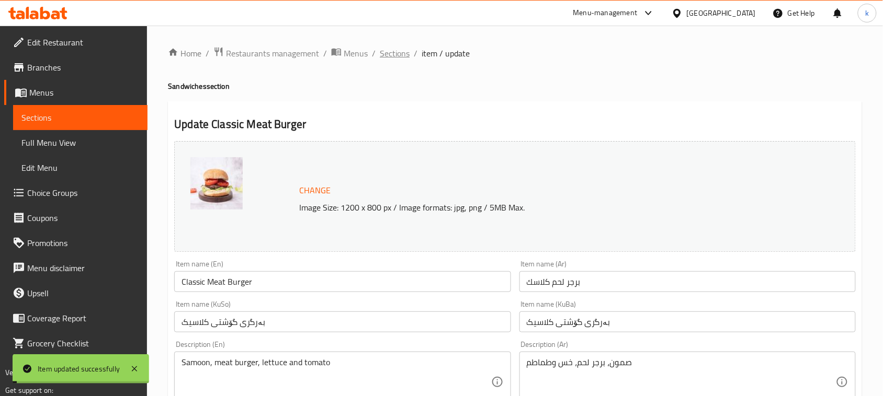
click at [399, 53] on span "Sections" at bounding box center [395, 53] width 30 height 13
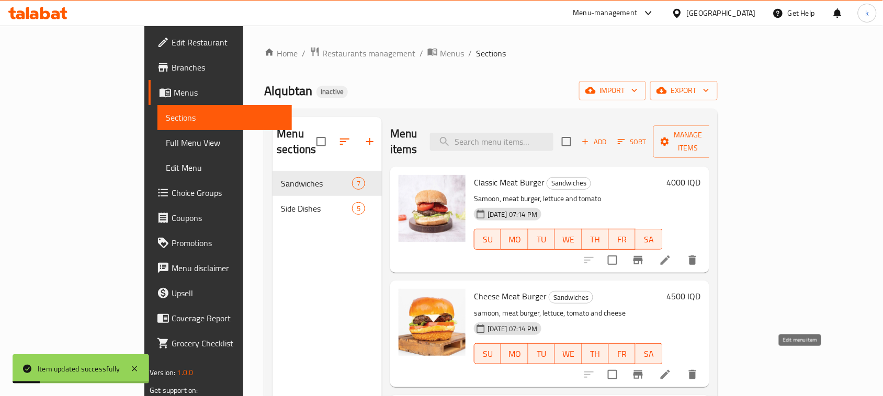
click at [672, 369] on icon at bounding box center [665, 375] width 13 height 13
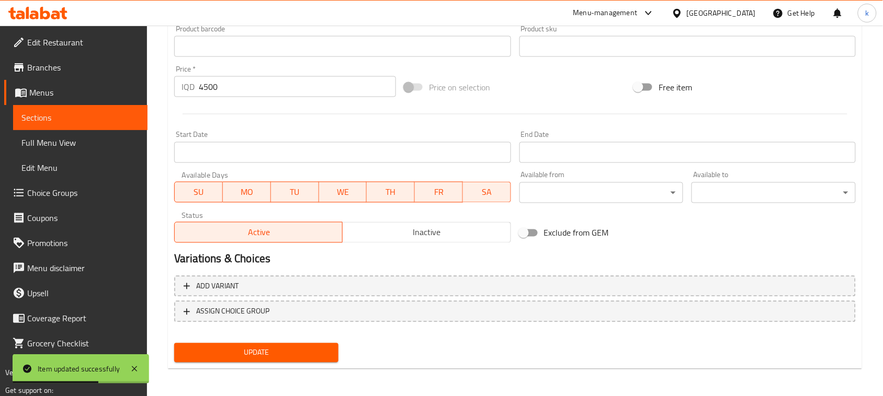
scroll to position [476, 0]
type textarea "Samoon, meat burger, lettuce, tomato and cheese"
click at [276, 349] on span "Update" at bounding box center [256, 352] width 147 height 13
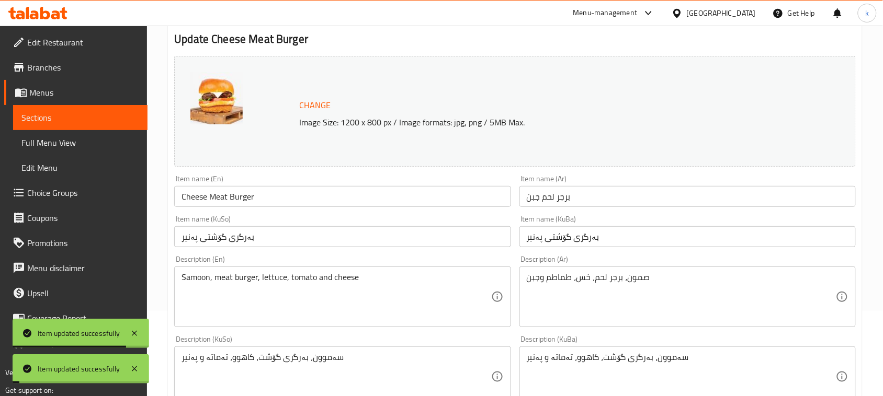
scroll to position [0, 0]
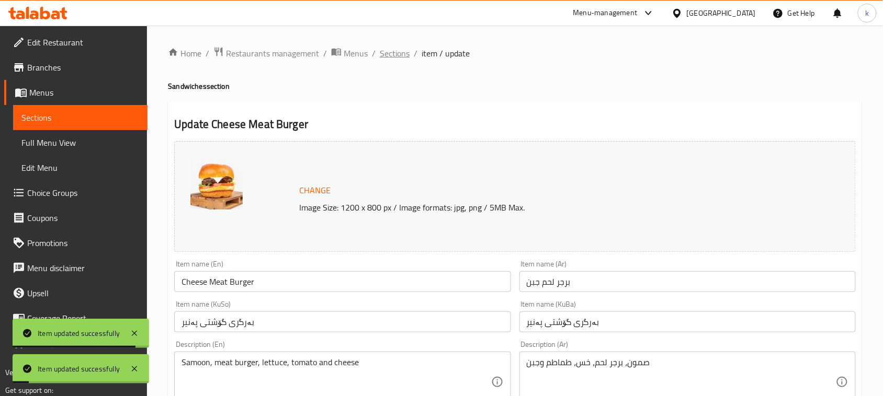
click at [395, 56] on span "Sections" at bounding box center [395, 53] width 30 height 13
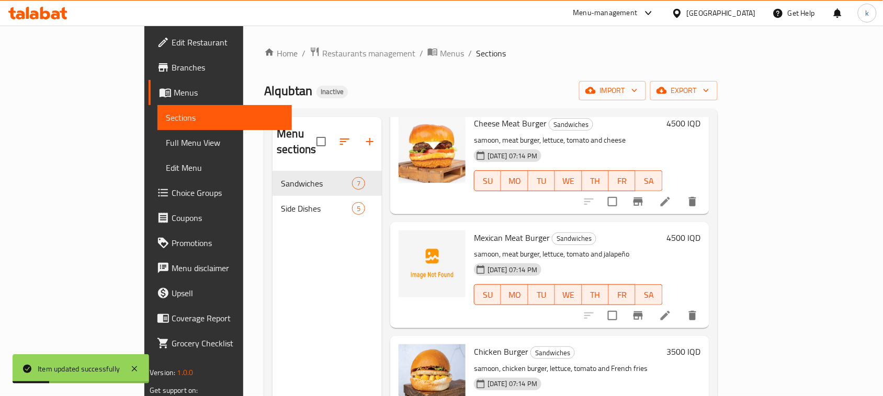
scroll to position [196, 0]
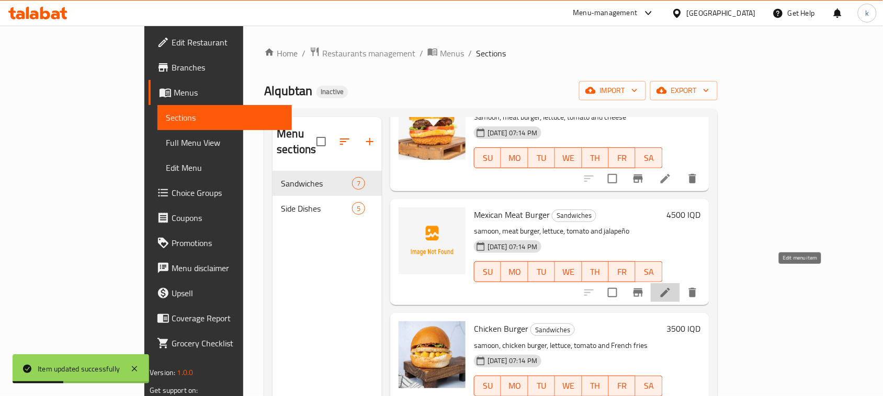
click at [672, 287] on icon at bounding box center [665, 293] width 13 height 13
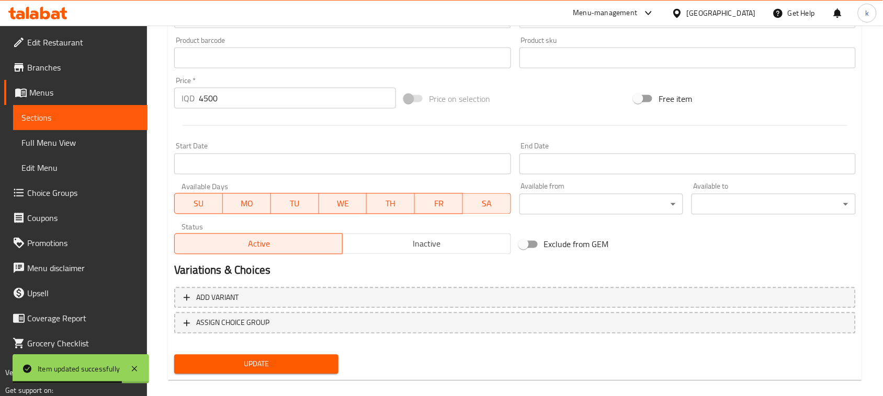
click at [275, 344] on div "Add item image Image Size: 1200 x 800 px / Image formats: jpg, png / 5MB Max. I…" at bounding box center [515, 27] width 690 height 702
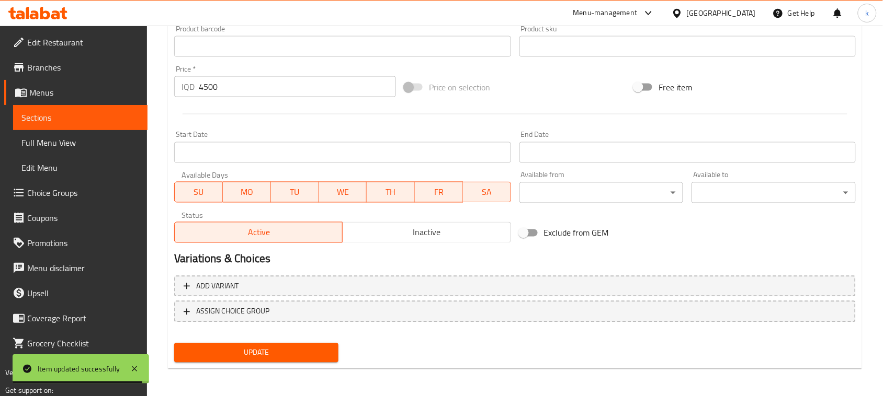
click at [298, 352] on span "Update" at bounding box center [256, 353] width 147 height 13
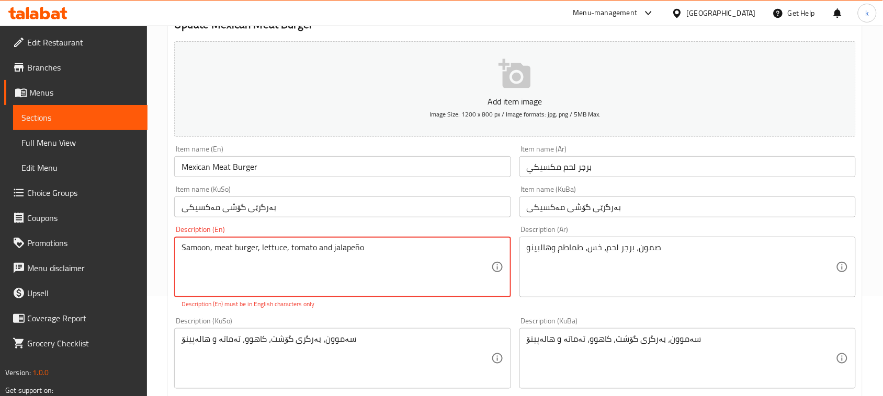
scroll to position [131, 0]
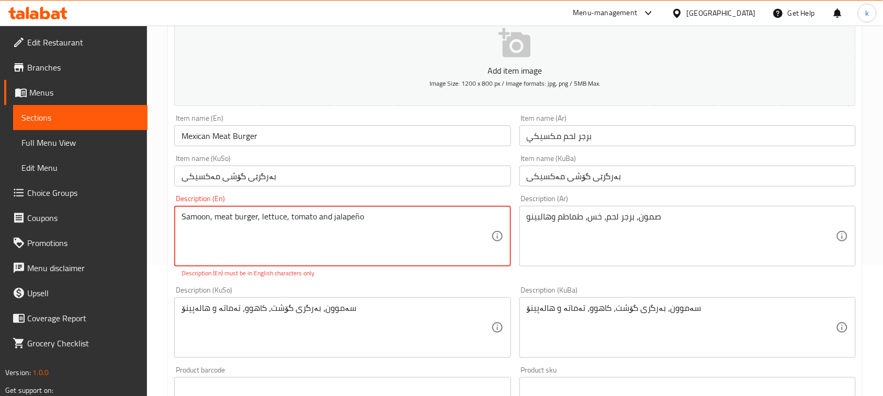
click at [354, 218] on textarea "Samoon, meat burger, lettuce, tomato and jalapeño" at bounding box center [335, 237] width 309 height 50
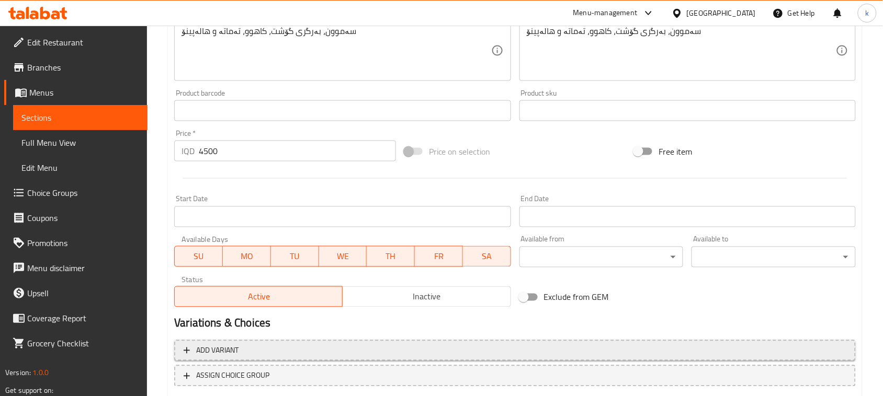
scroll to position [461, 0]
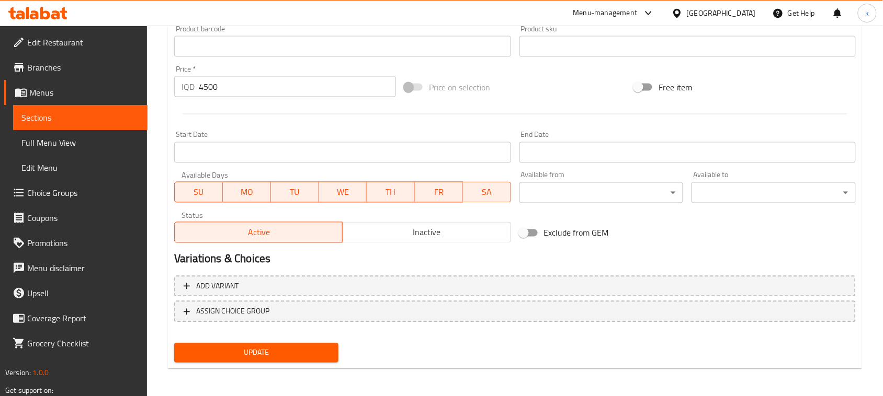
type textarea "Samoon, meat burger, lettuce, tomato and jalapeno"
click at [305, 354] on span "Update" at bounding box center [256, 353] width 147 height 13
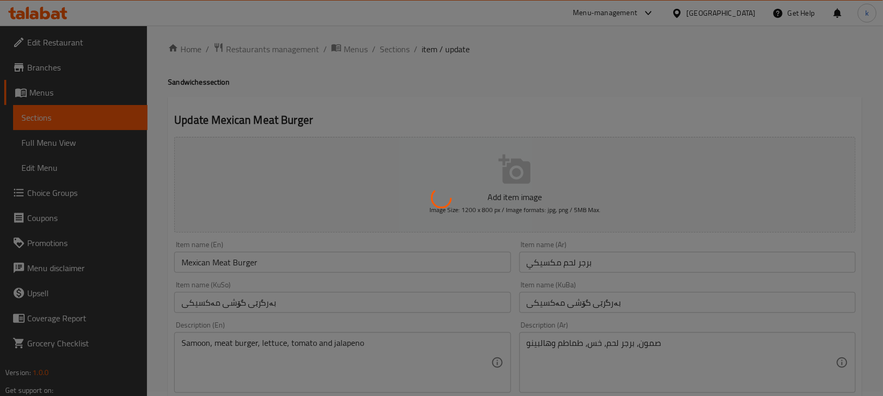
scroll to position [0, 0]
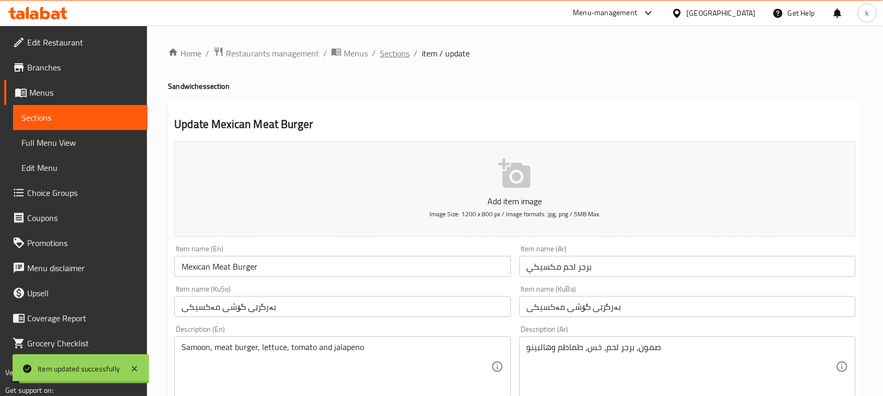
click at [395, 53] on span "Sections" at bounding box center [395, 53] width 30 height 13
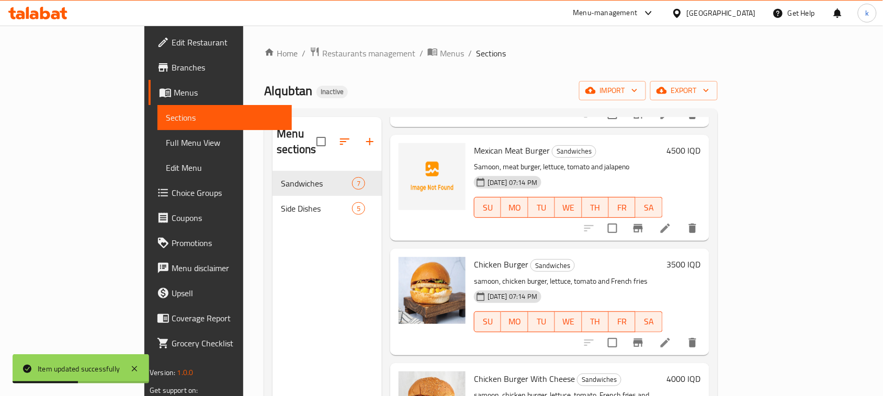
scroll to position [262, 0]
click at [680, 335] on li at bounding box center [665, 342] width 29 height 19
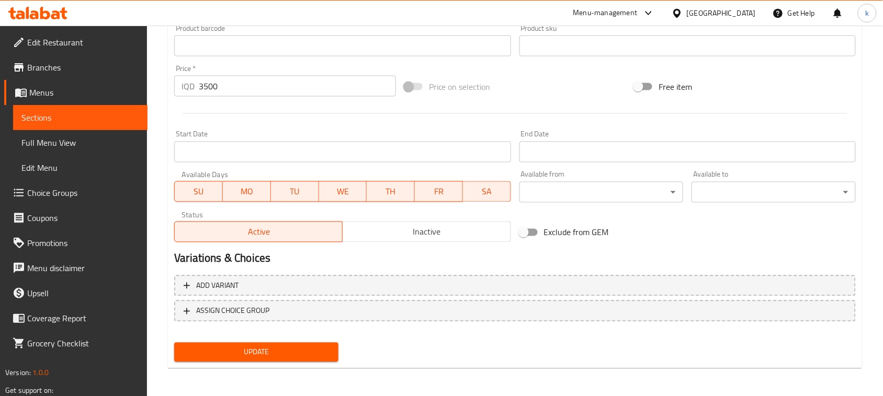
type textarea "Samoon, chicken burger, lettuce, tomato and French fries"
click at [291, 349] on span "Update" at bounding box center [256, 352] width 147 height 13
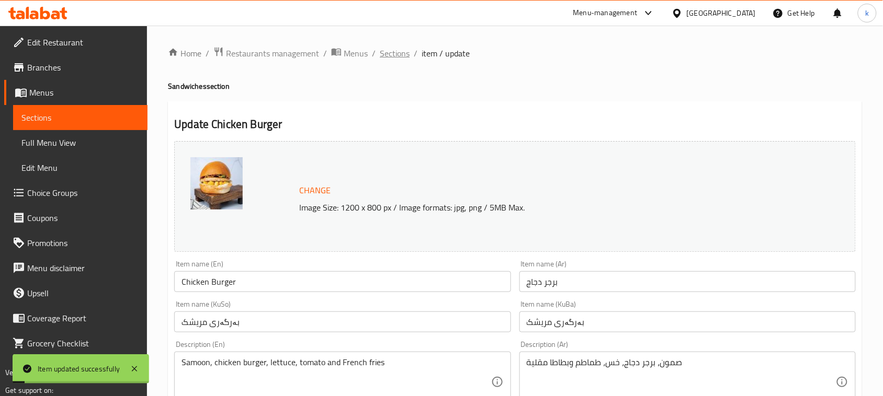
click at [393, 58] on span "Sections" at bounding box center [395, 53] width 30 height 13
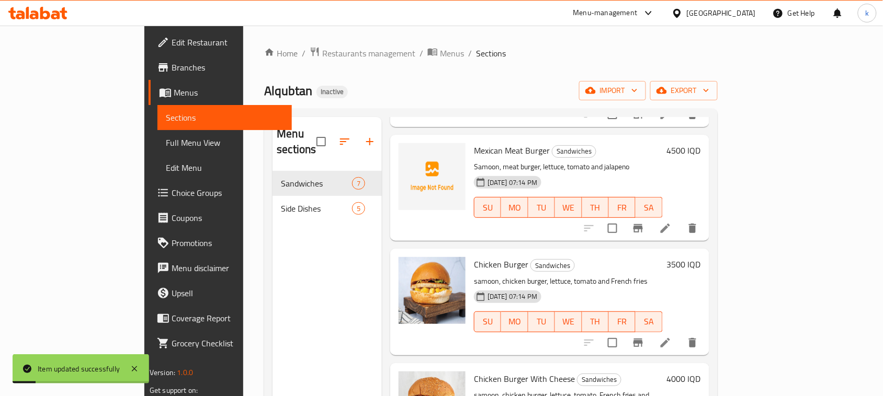
scroll to position [262, 0]
click at [680, 333] on li at bounding box center [665, 342] width 29 height 19
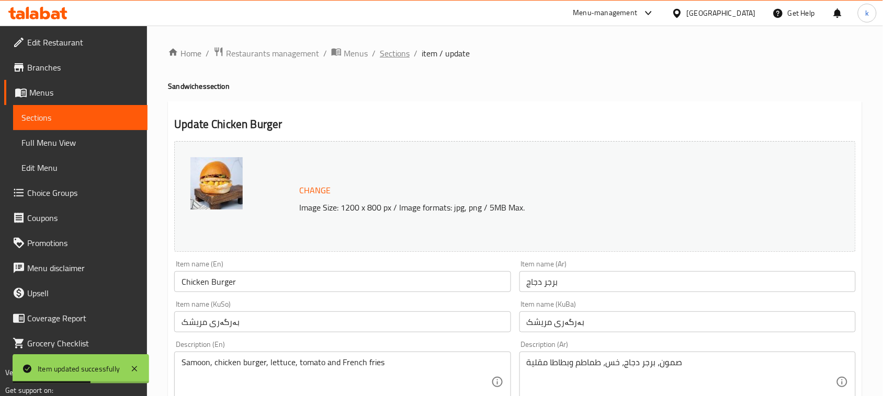
click at [392, 58] on span "Sections" at bounding box center [395, 53] width 30 height 13
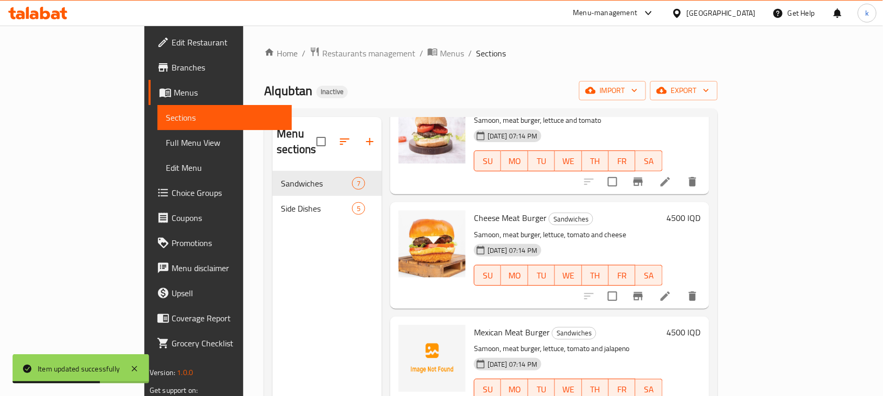
scroll to position [327, 0]
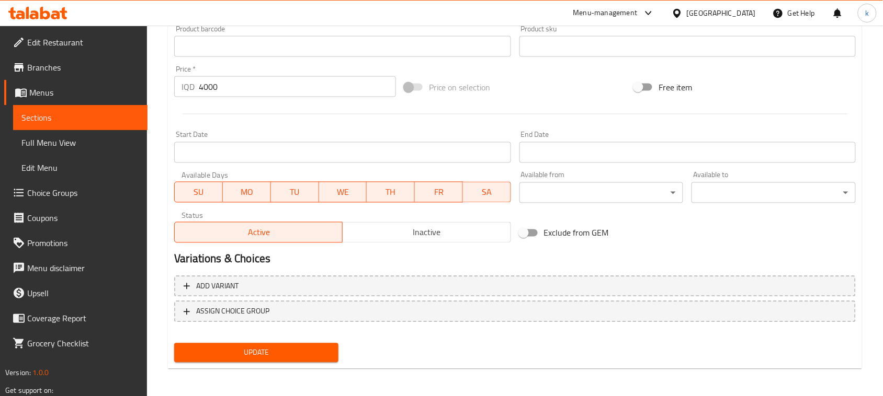
scroll to position [476, 0]
type textarea "Samoon, chicken burger, lettuce, tomato, French fries and cheese"
click at [293, 355] on span "Update" at bounding box center [256, 352] width 147 height 13
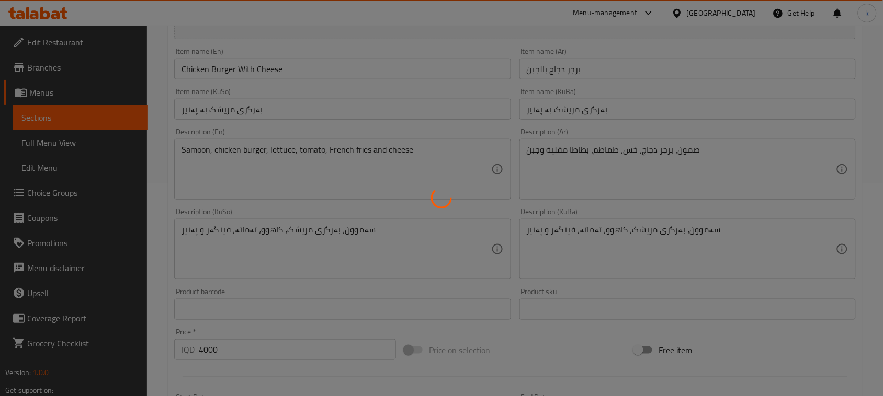
scroll to position [19, 0]
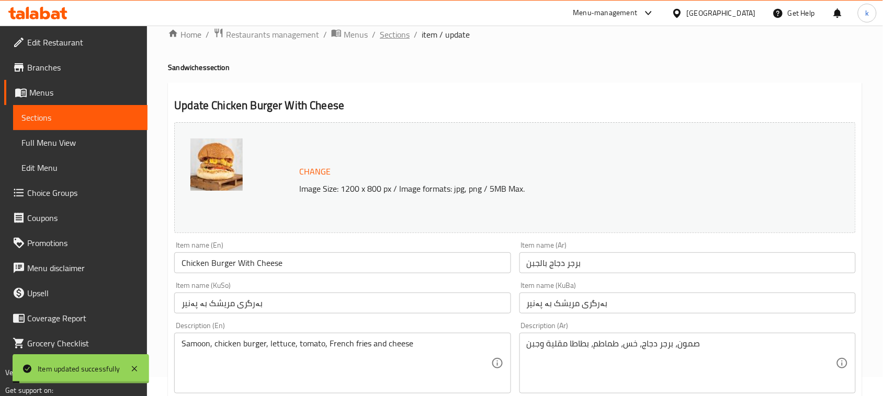
click at [399, 40] on span "Sections" at bounding box center [395, 34] width 30 height 13
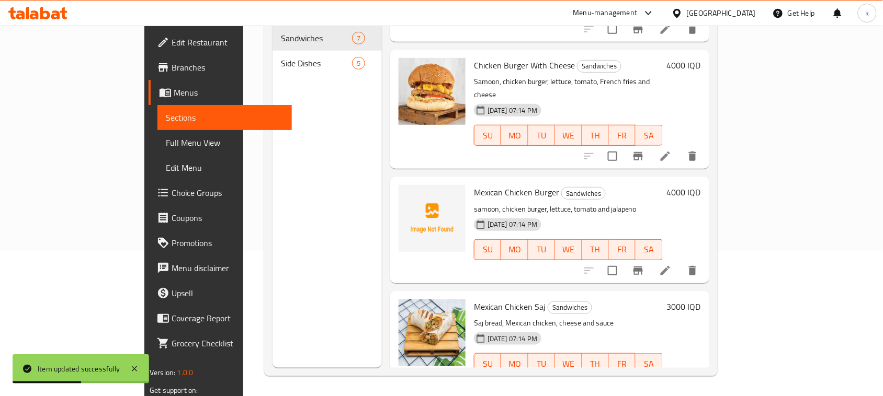
scroll to position [147, 0]
click at [680, 260] on li at bounding box center [665, 269] width 29 height 19
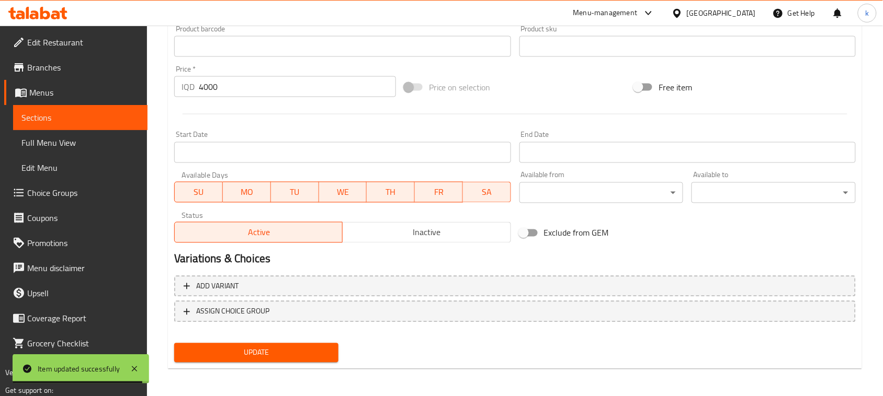
type textarea "Samoon, chicken burger, lettuce, tomato and jalapeno"
click at [250, 351] on span "Update" at bounding box center [256, 353] width 147 height 13
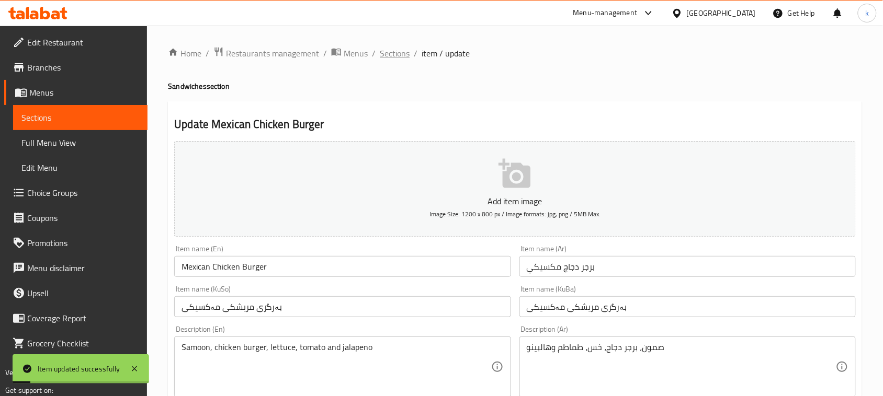
click at [406, 55] on span "Sections" at bounding box center [395, 53] width 30 height 13
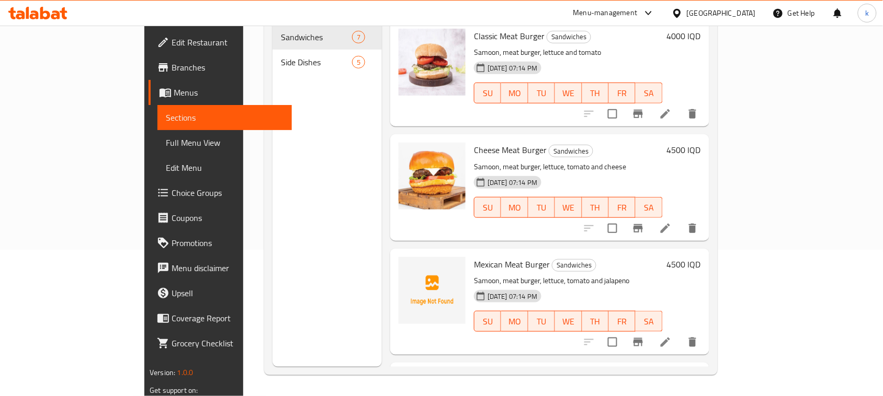
click at [166, 144] on span "Full Menu View" at bounding box center [225, 143] width 118 height 13
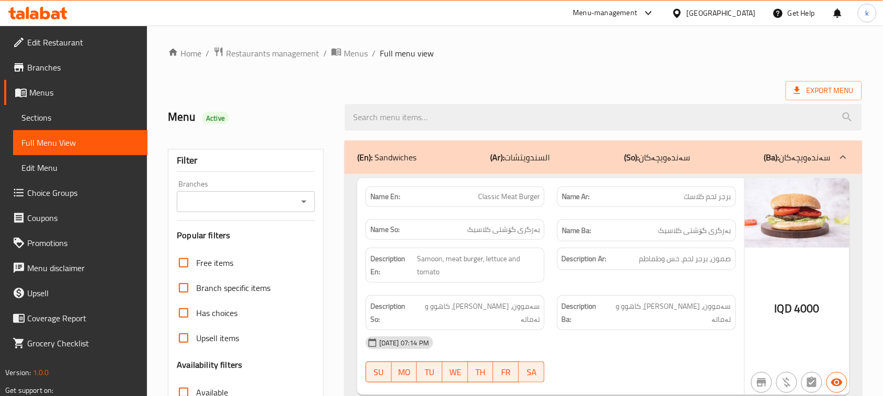
click at [304, 199] on icon "Open" at bounding box center [304, 202] width 13 height 13
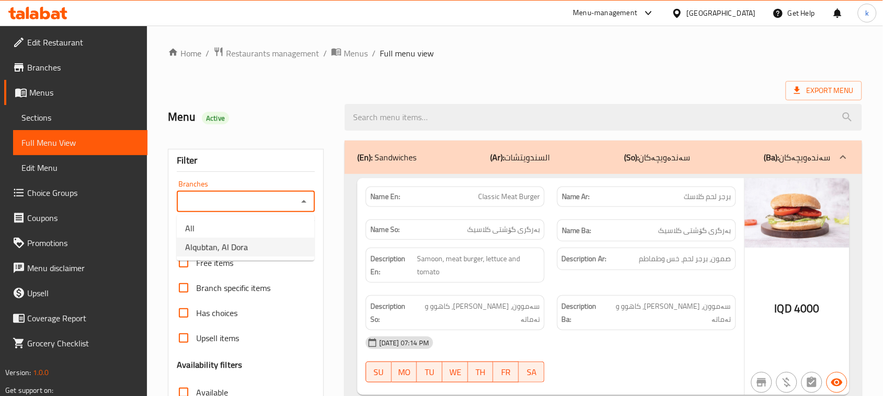
click at [248, 246] on li "Alqubtan, Al Dora" at bounding box center [246, 247] width 138 height 19
type input "Alqubtan, Al Dora"
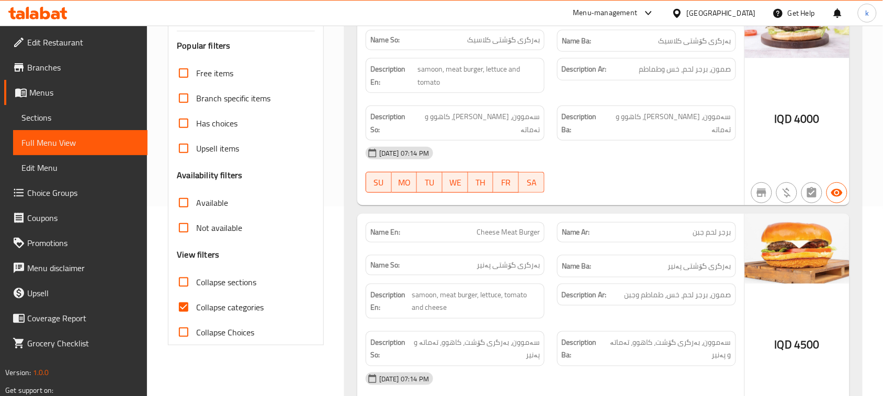
scroll to position [196, 0]
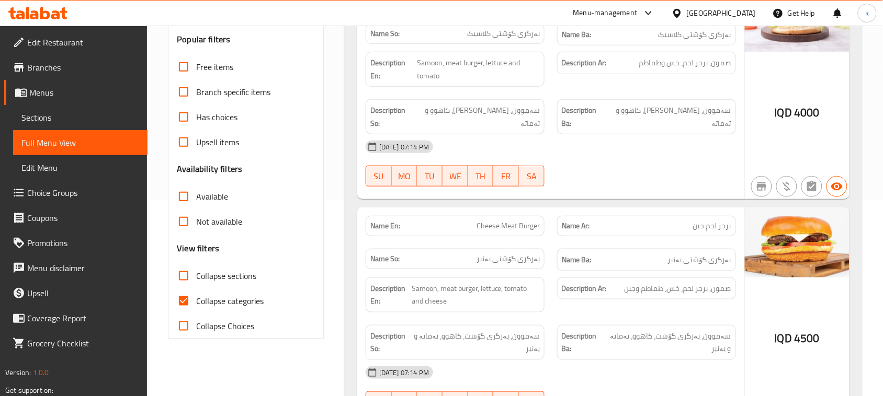
click at [186, 299] on input "Collapse categories" at bounding box center [183, 301] width 25 height 25
checkbox input "false"
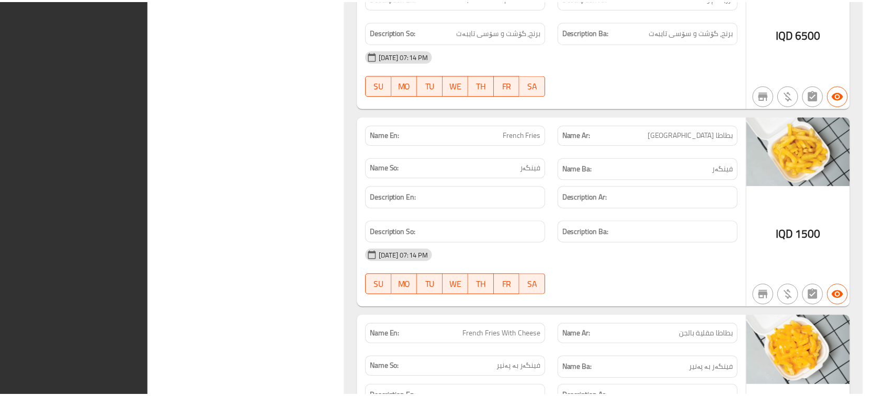
scroll to position [2478, 0]
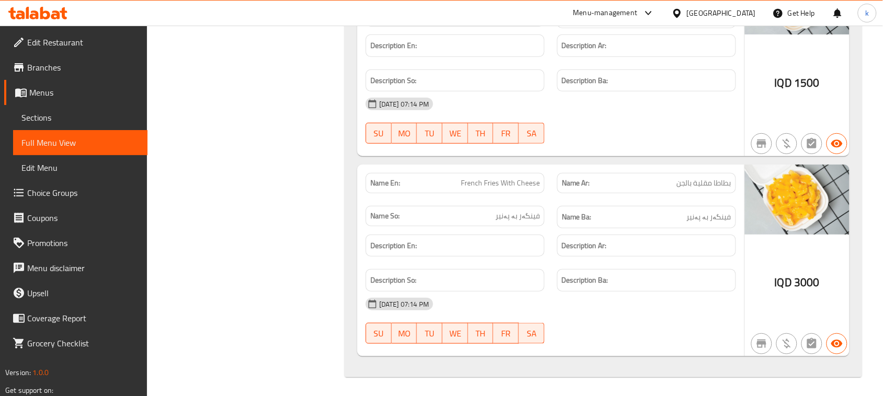
click at [48, 8] on icon at bounding box center [37, 13] width 59 height 13
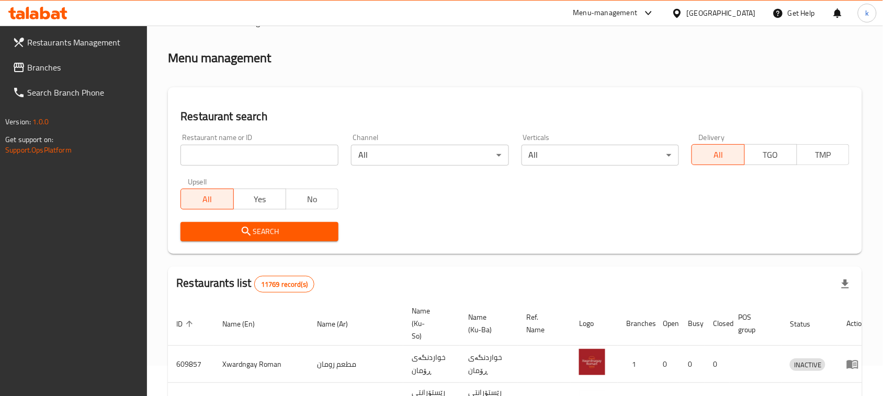
scroll to position [144, 0]
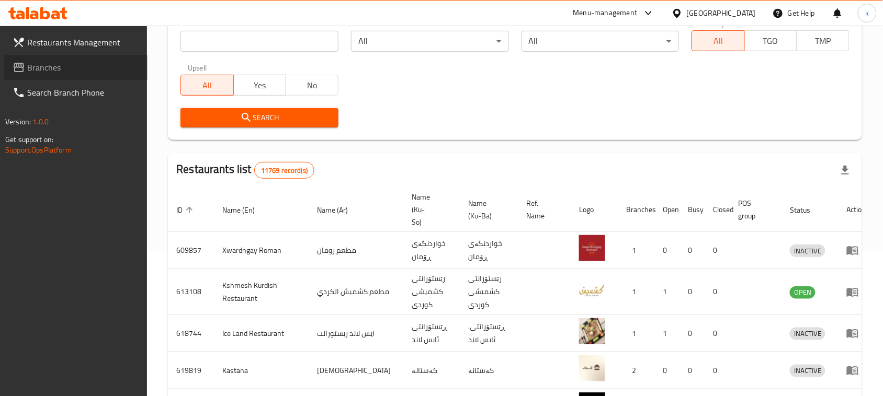
click at [45, 69] on span "Branches" at bounding box center [83, 67] width 112 height 13
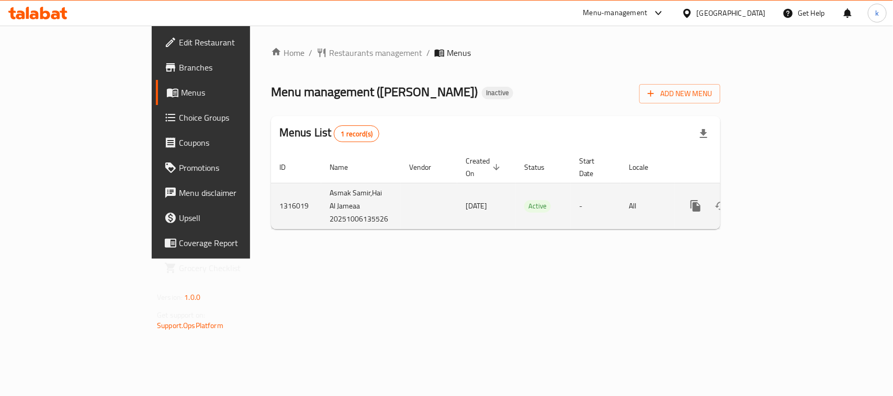
click at [776, 201] on icon "enhanced table" at bounding box center [770, 205] width 9 height 9
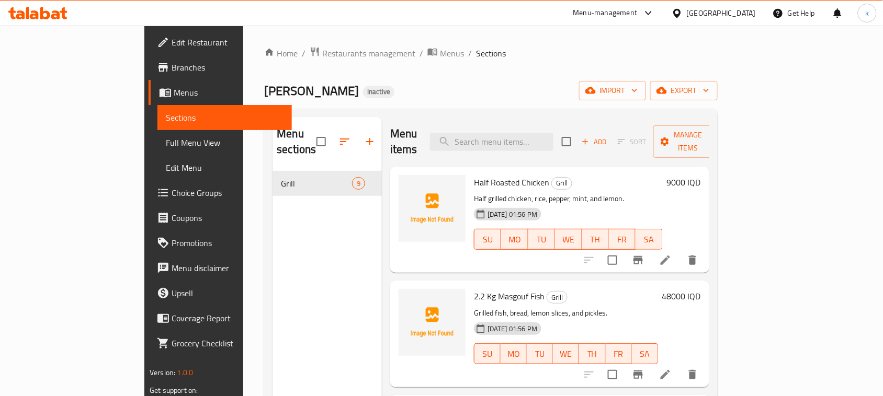
click at [174, 90] on span "Menus" at bounding box center [229, 92] width 110 height 13
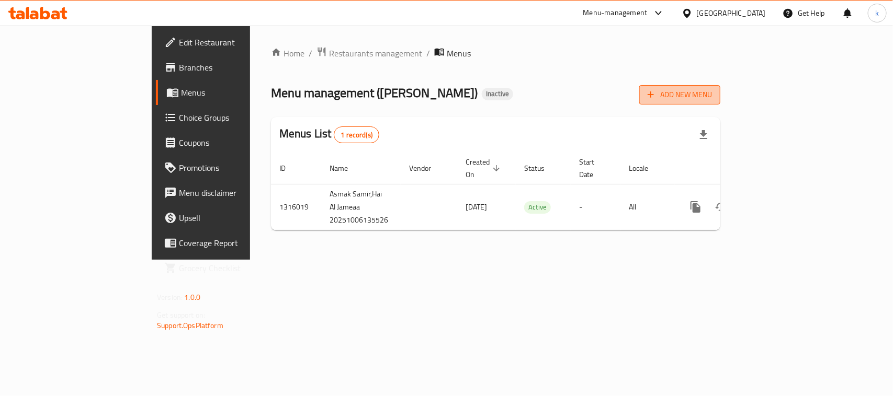
click at [712, 94] on span "Add New Menu" at bounding box center [680, 94] width 64 height 13
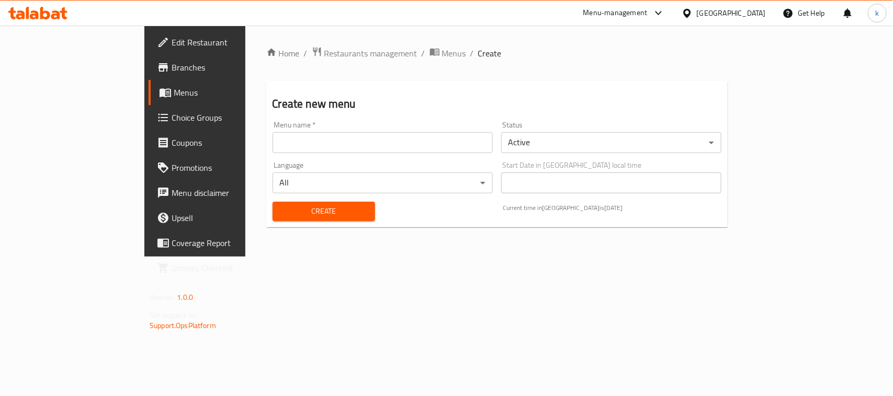
drag, startPoint x: 359, startPoint y: 144, endPoint x: 307, endPoint y: 148, distance: 52.0
click at [359, 144] on input "text" at bounding box center [383, 142] width 220 height 21
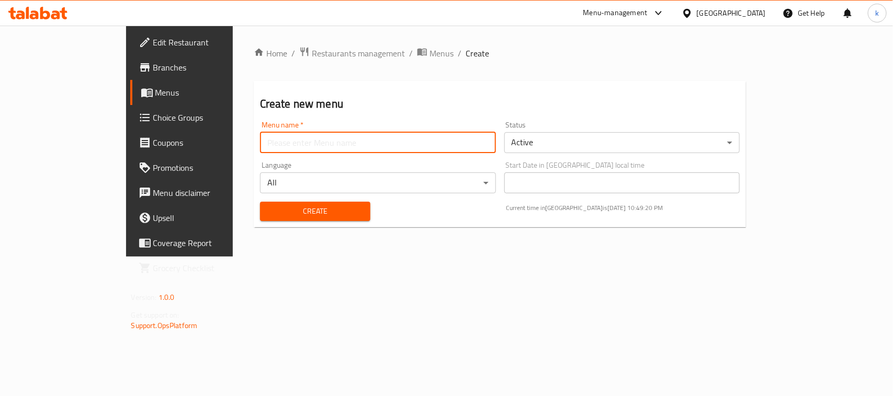
type input "Menu"
click at [268, 210] on span "Create" at bounding box center [315, 211] width 94 height 13
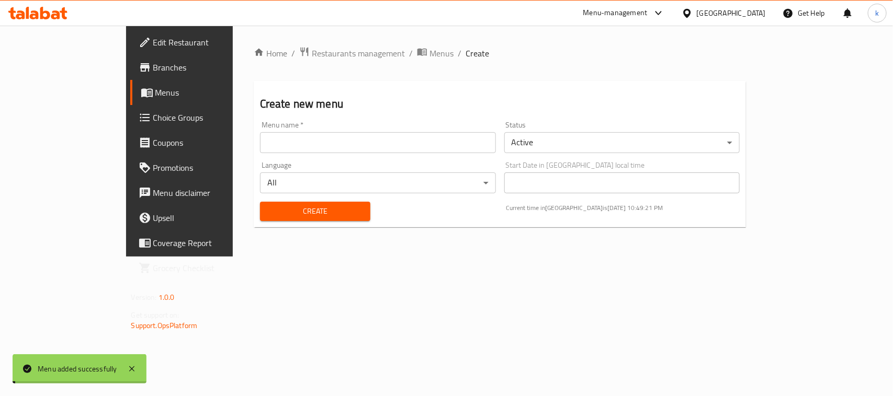
click at [155, 88] on span "Menus" at bounding box center [210, 92] width 111 height 13
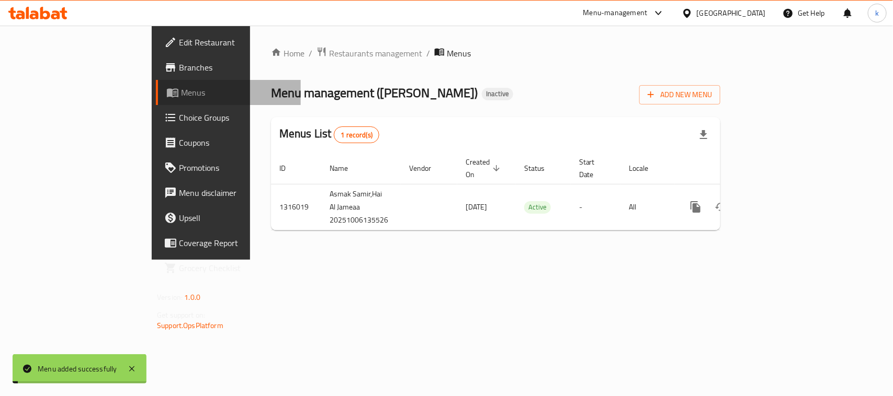
click at [181, 88] on span "Menus" at bounding box center [236, 92] width 111 height 13
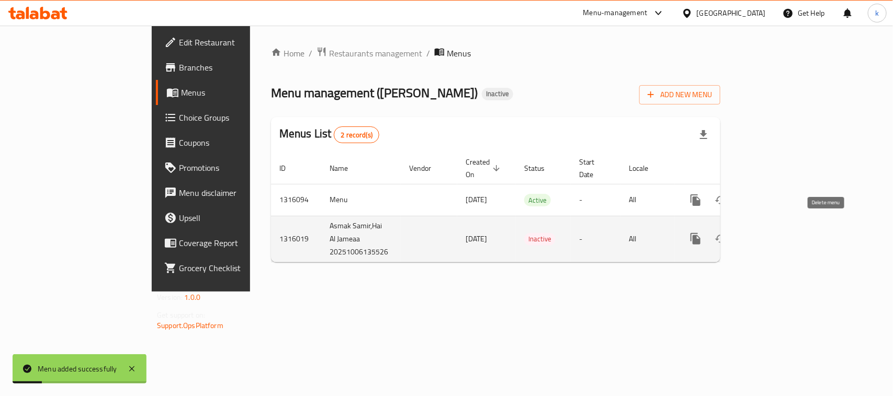
click at [752, 233] on icon "enhanced table" at bounding box center [746, 239] width 13 height 13
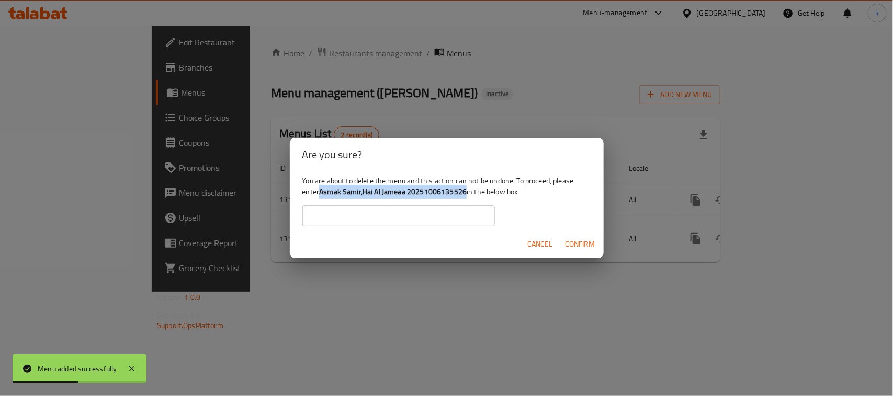
drag, startPoint x: 321, startPoint y: 191, endPoint x: 467, endPoint y: 189, distance: 146.0
click at [467, 189] on div "You are about to delete the menu and this action can not be undone. To proceed,…" at bounding box center [447, 201] width 314 height 59
copy b "Asmak Samir,Hai Al Jameaa 20251006135526"
click at [372, 219] on input "text" at bounding box center [398, 216] width 192 height 21
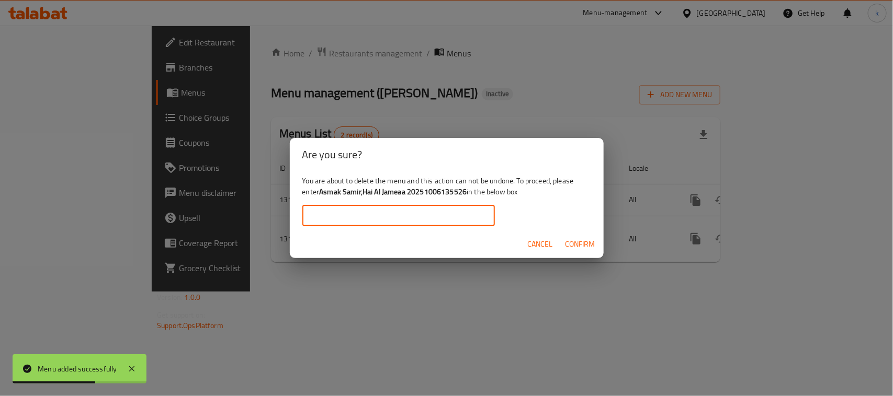
paste input "Asmak Samir,Hai Al Jameaa 20251006135526"
type input "Asmak Samir,Hai Al Jameaa 20251006135526"
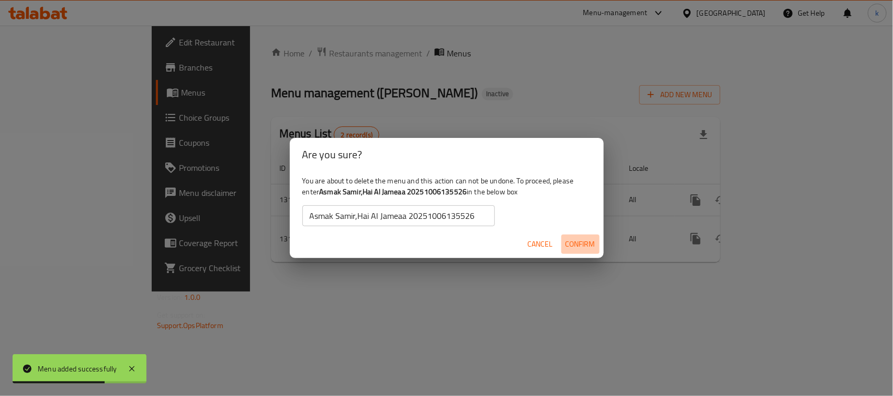
click at [574, 239] on span "Confirm" at bounding box center [580, 244] width 30 height 13
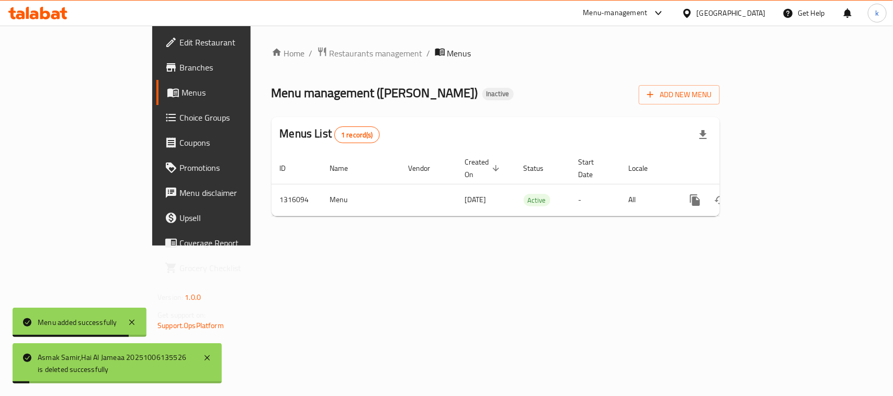
click at [531, 246] on div "Home / Restaurants management / Menus Menu management ( Asmak Samir ) Inactive …" at bounding box center [496, 136] width 490 height 220
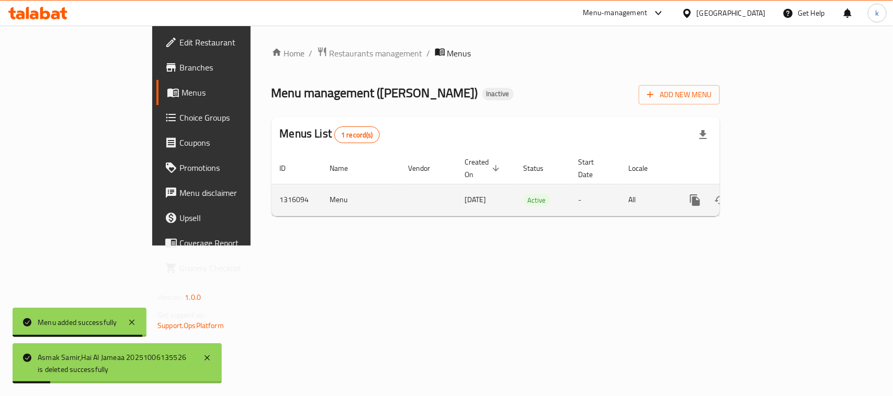
click at [777, 194] on icon "enhanced table" at bounding box center [770, 200] width 13 height 13
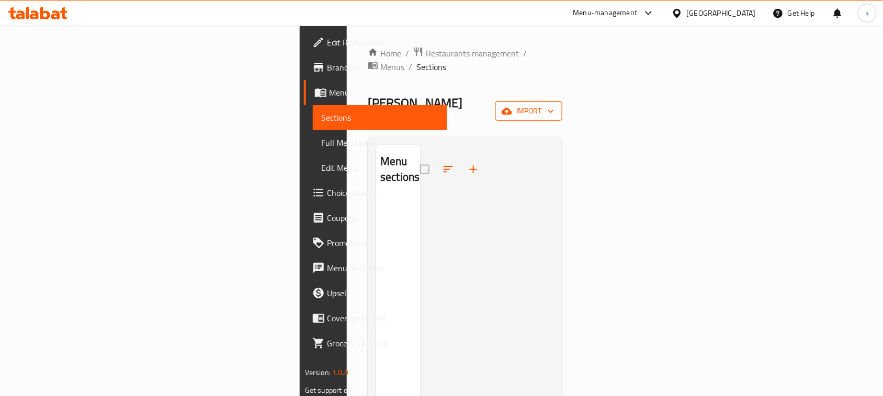
click at [554, 105] on span "import" at bounding box center [529, 111] width 50 height 13
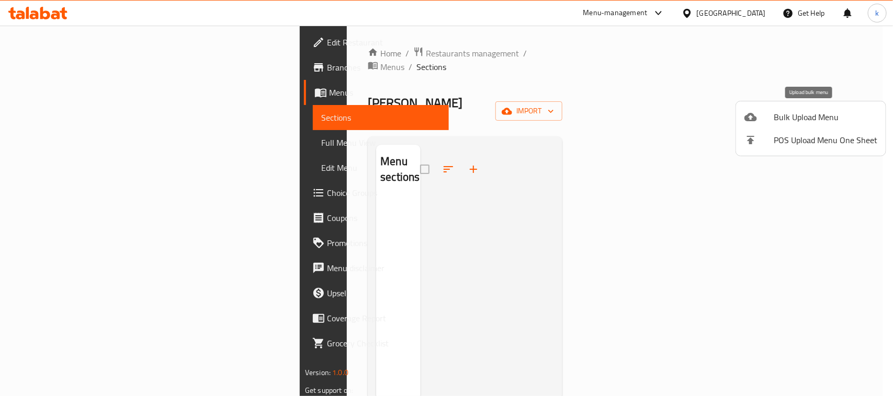
click at [764, 119] on div at bounding box center [758, 117] width 29 height 13
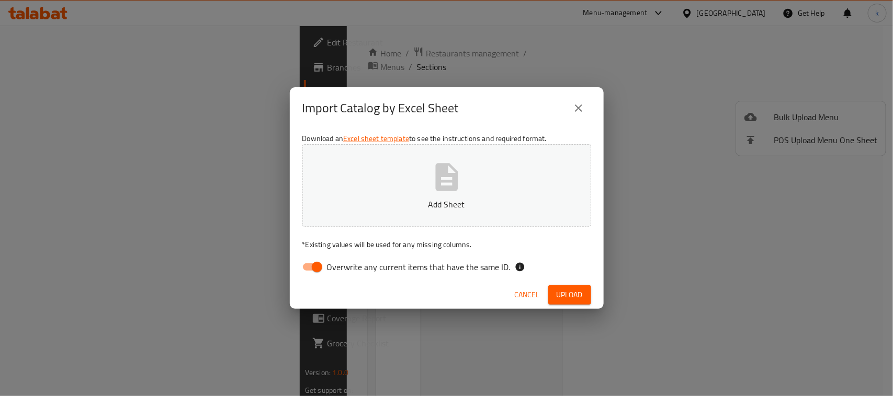
drag, startPoint x: 317, startPoint y: 269, endPoint x: 343, endPoint y: 252, distance: 31.2
click at [317, 268] on input "Overwrite any current items that have the same ID." at bounding box center [317, 267] width 60 height 20
checkbox input "false"
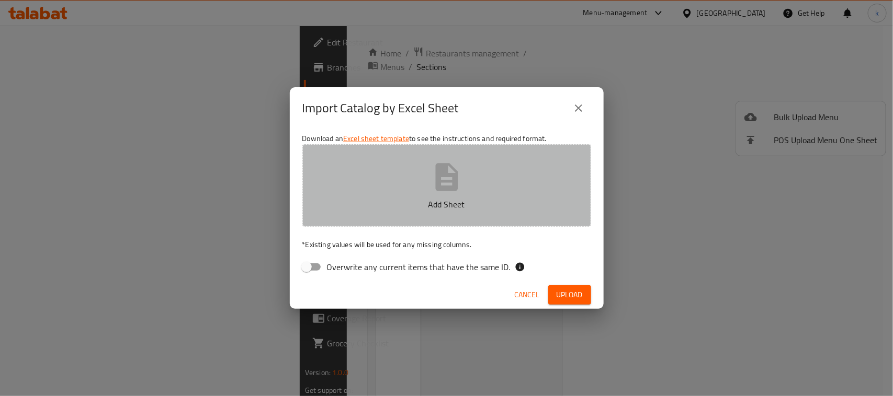
click at [437, 186] on icon "button" at bounding box center [446, 177] width 22 height 28
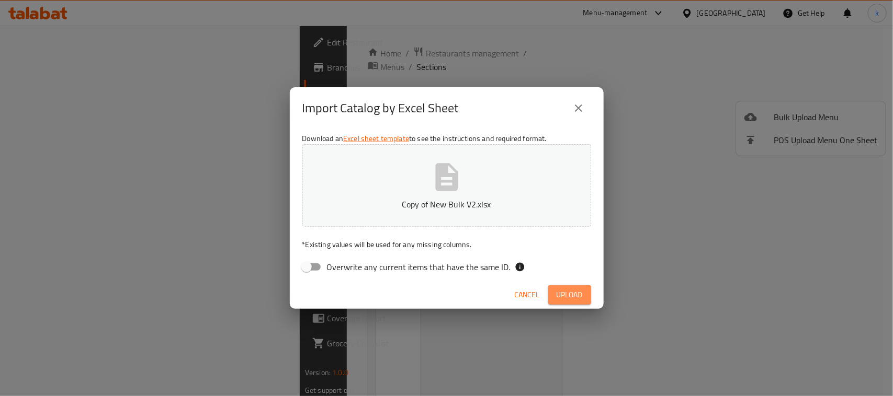
click at [565, 298] on span "Upload" at bounding box center [570, 295] width 26 height 13
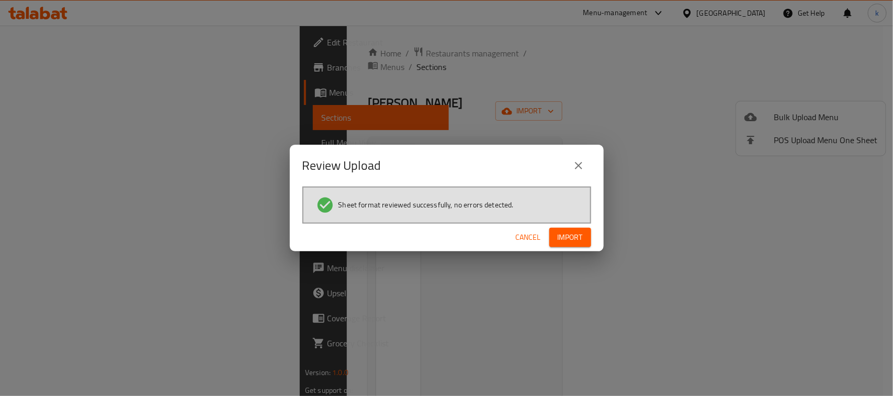
click at [574, 236] on span "Import" at bounding box center [570, 237] width 25 height 13
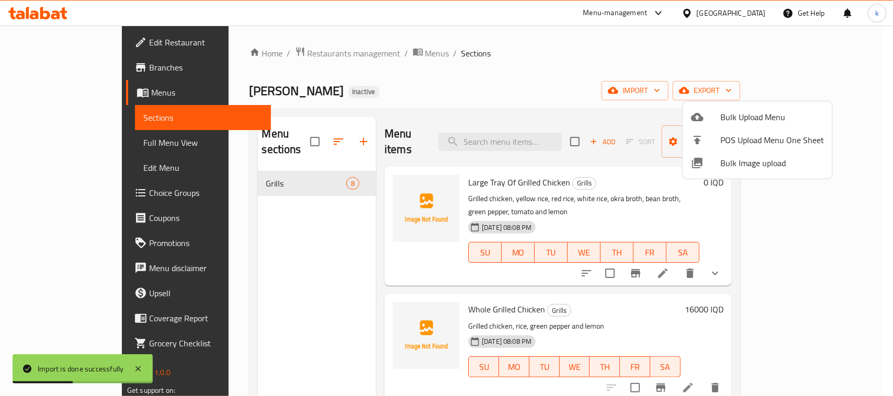
click at [48, 43] on div at bounding box center [446, 198] width 893 height 396
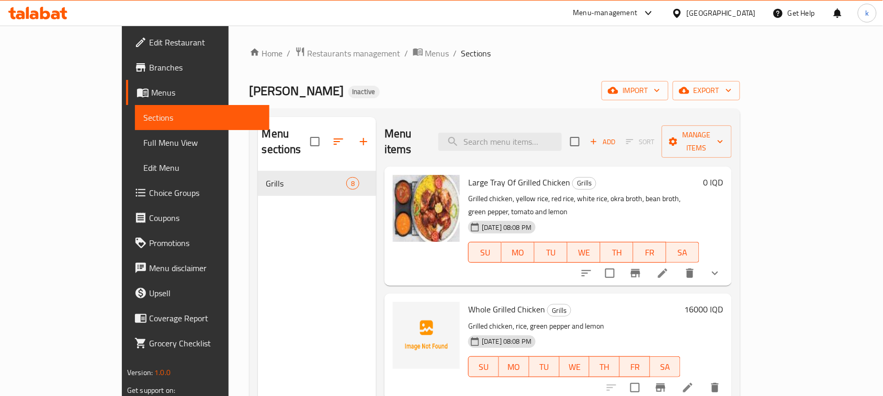
click at [603, 265] on div "Menu items Add Sort Manage items Large Tray Of Grilled Chicken Grills Grilled c…" at bounding box center [554, 315] width 356 height 396
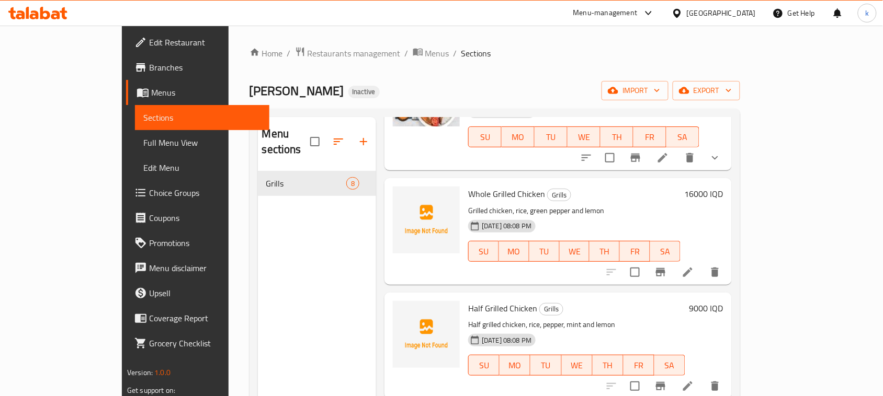
scroll to position [131, 0]
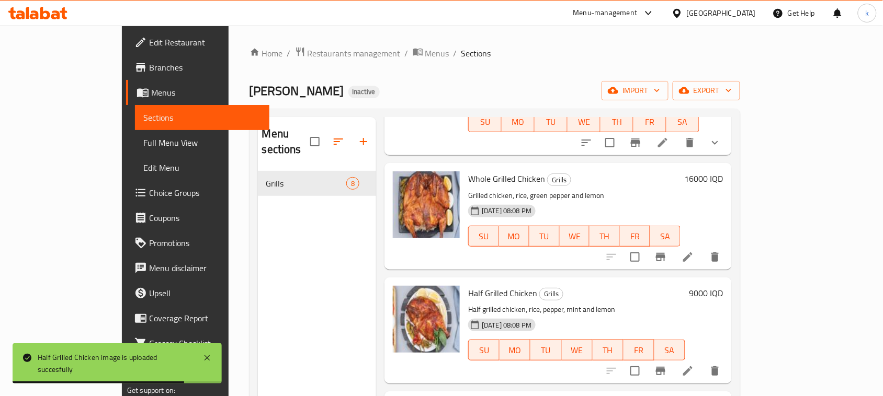
click at [586, 282] on div "Half Grilled Chicken Grills Half grilled chicken, rice, pepper, mint and lemon …" at bounding box center [576, 331] width 225 height 98
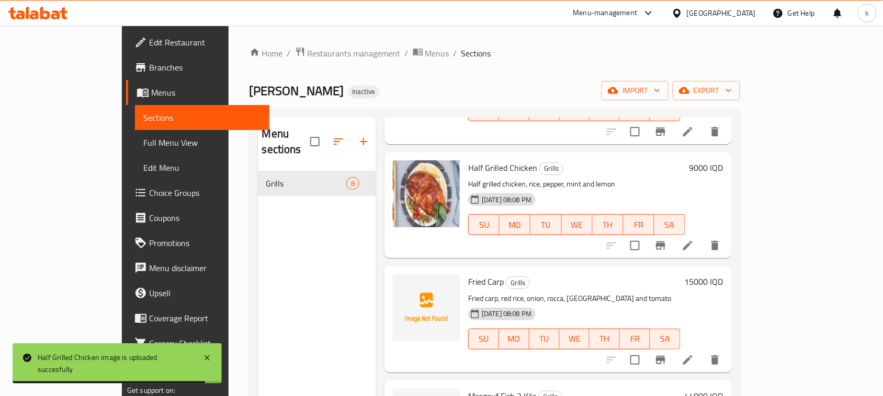
scroll to position [262, 0]
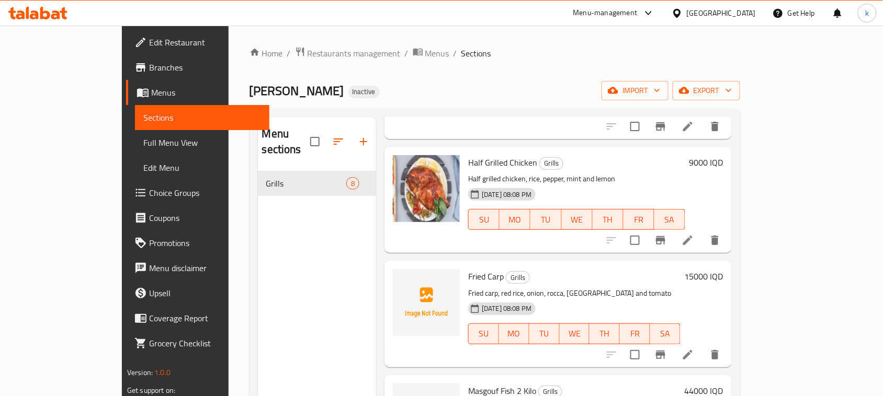
click at [678, 338] on div "Fried Carp Grills Fried carp, red rice, onion, rocca, parsley and tomato 06-10-…" at bounding box center [557, 314] width 347 height 106
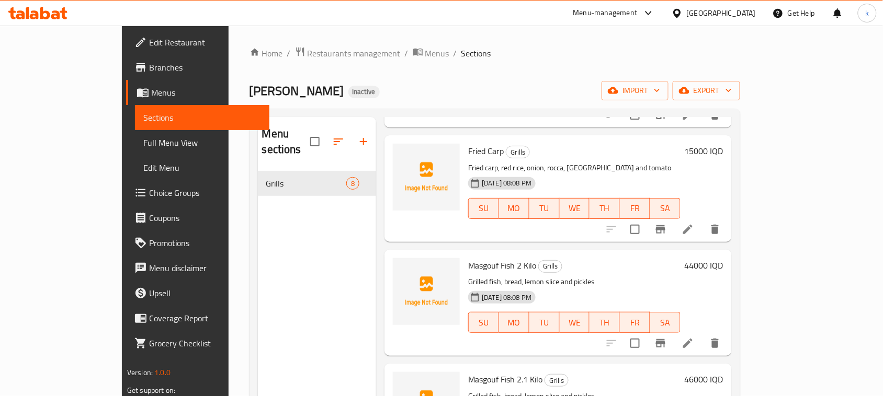
scroll to position [392, 0]
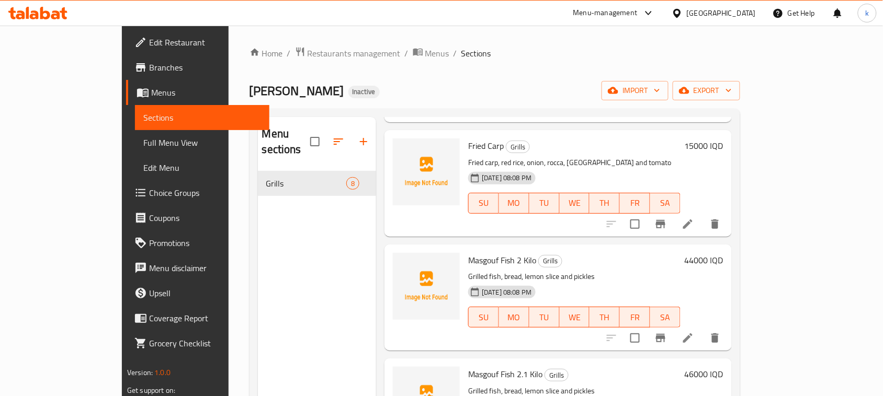
click at [602, 249] on div "Masgouf Fish 2 Kilo Grills Grilled fish, bread, lemon slice and pickles 06-10-2…" at bounding box center [574, 298] width 221 height 98
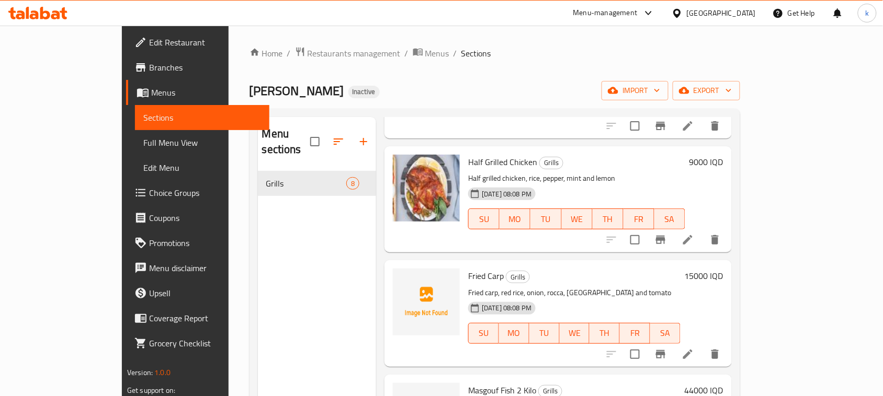
scroll to position [262, 0]
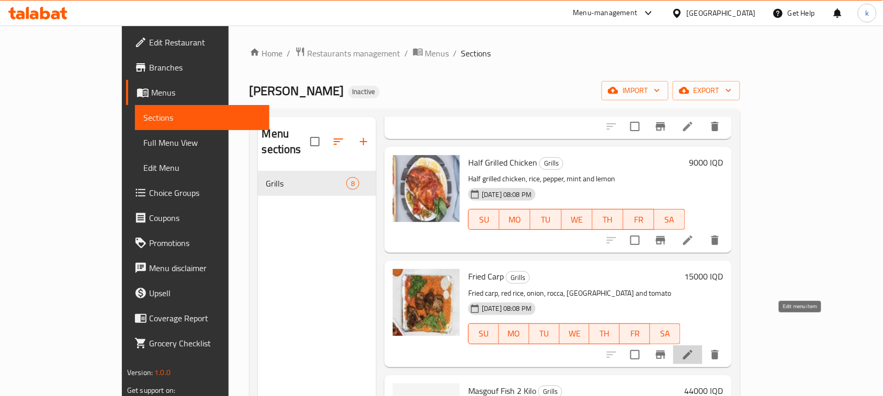
click at [694, 349] on icon at bounding box center [688, 355] width 13 height 13
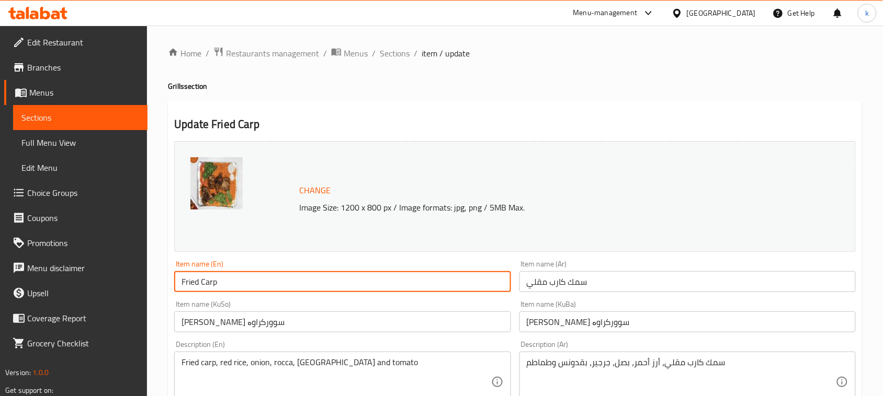
click at [242, 277] on input "Fried Carp" at bounding box center [342, 281] width 336 height 21
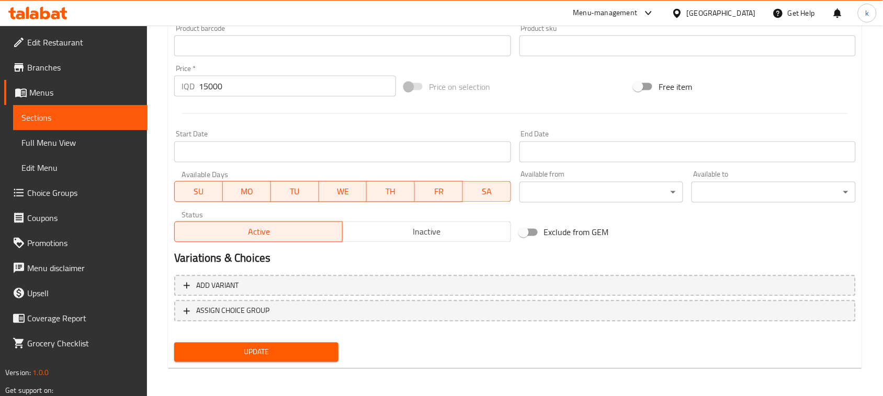
type input "Fried Carp Fish"
click at [270, 357] on span "Update" at bounding box center [256, 352] width 147 height 13
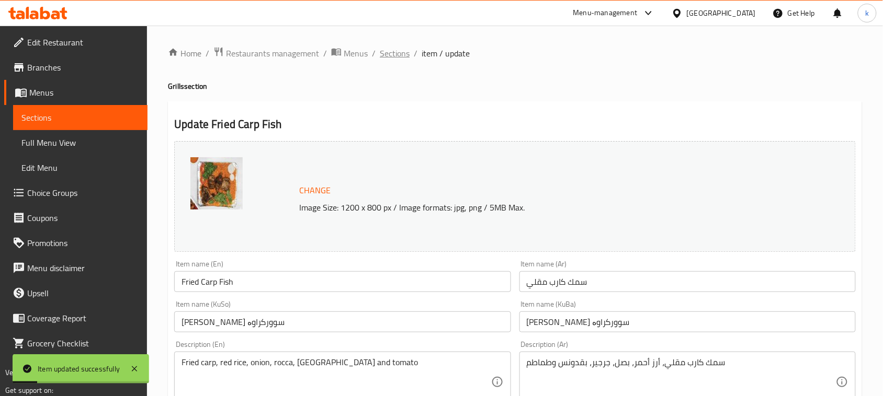
click at [395, 54] on span "Sections" at bounding box center [395, 53] width 30 height 13
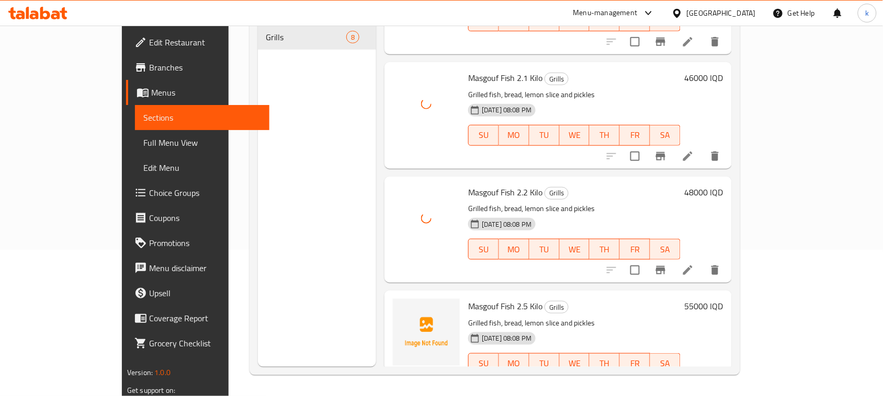
scroll to position [147, 0]
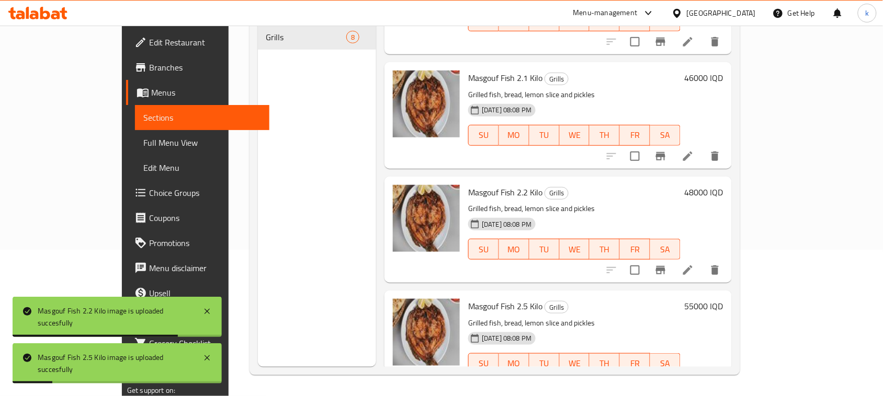
click at [608, 299] on h6 "Masgouf Fish 2.5 Kilo Grills" at bounding box center [574, 306] width 212 height 15
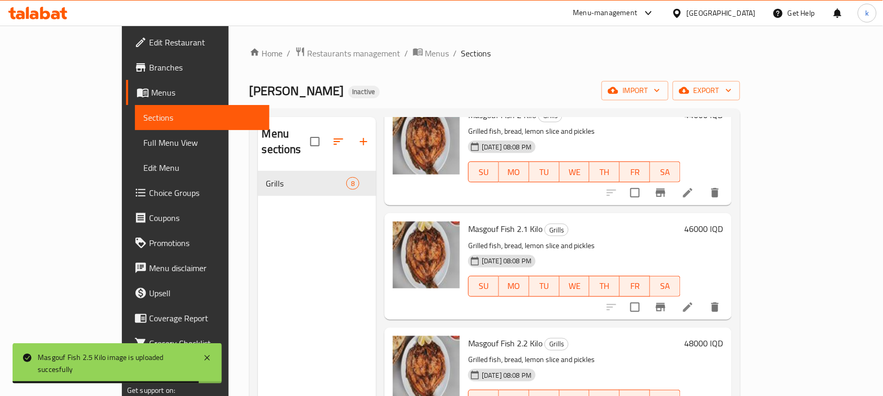
scroll to position [542, 0]
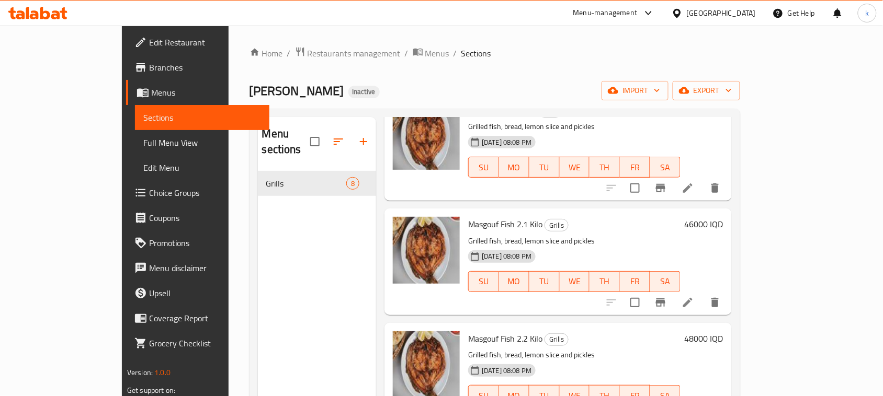
click at [149, 42] on span "Edit Restaurant" at bounding box center [205, 42] width 112 height 13
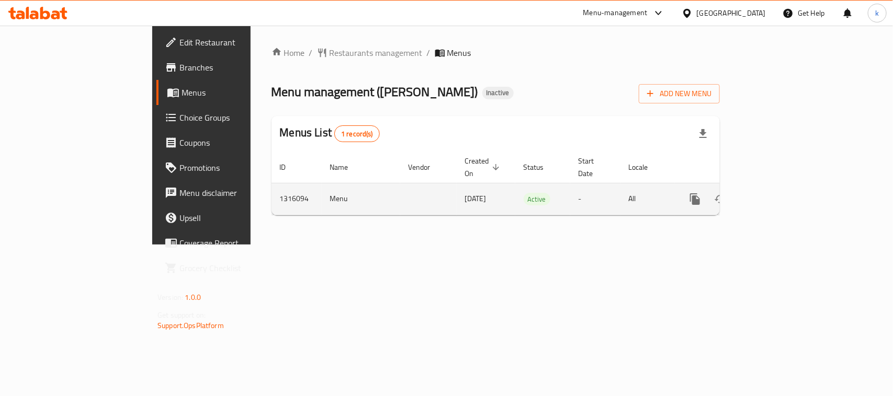
click at [775, 195] on icon "enhanced table" at bounding box center [770, 199] width 9 height 9
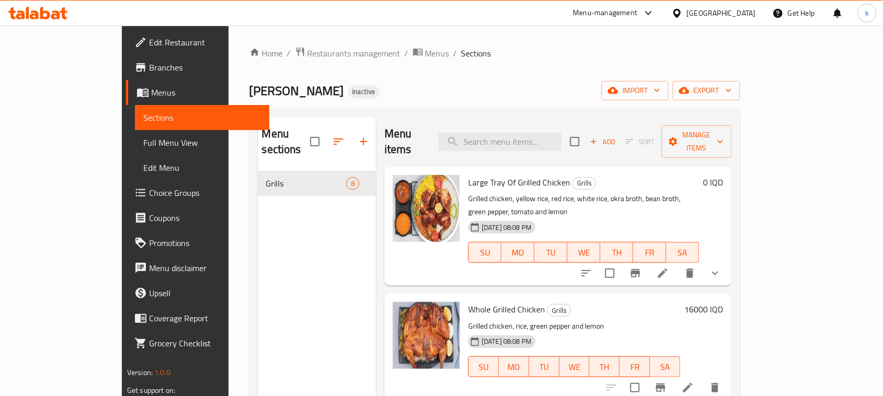
click at [143, 138] on span "Full Menu View" at bounding box center [202, 143] width 118 height 13
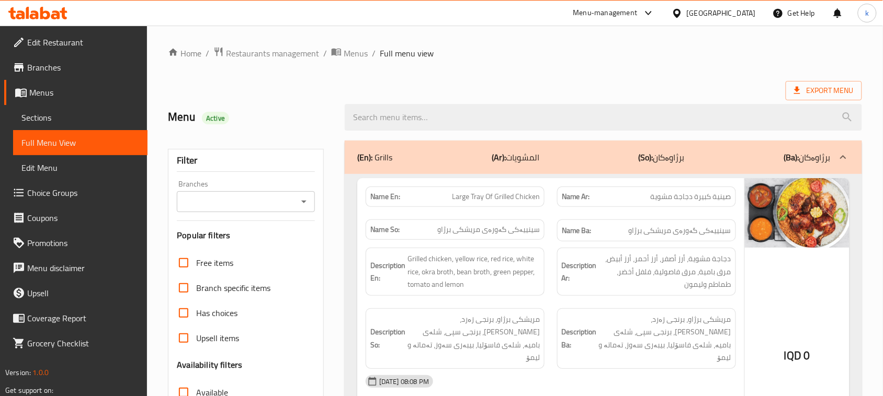
click at [300, 204] on icon "Open" at bounding box center [304, 202] width 13 height 13
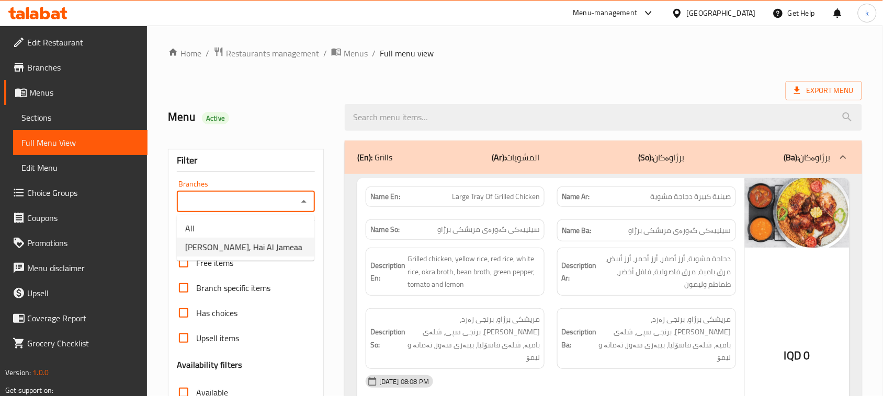
click at [208, 252] on span "[PERSON_NAME], Hai Al Jameaa" at bounding box center [243, 247] width 117 height 13
type input "[PERSON_NAME], Hai Al Jameaa"
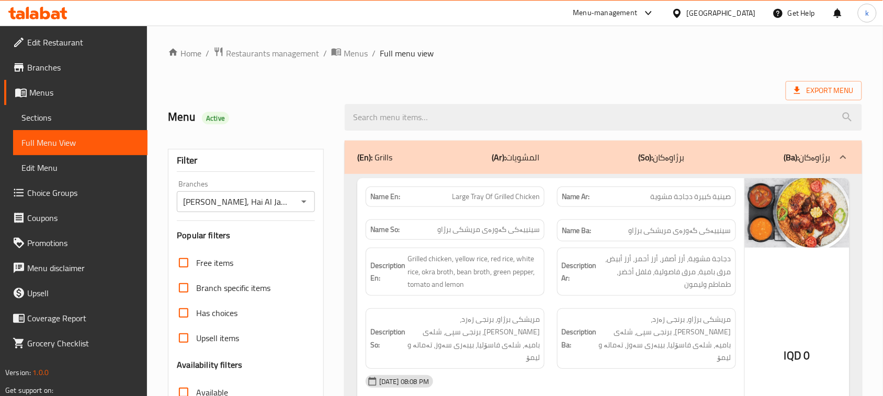
click at [301, 111] on h2 "Menu Active" at bounding box center [250, 117] width 164 height 16
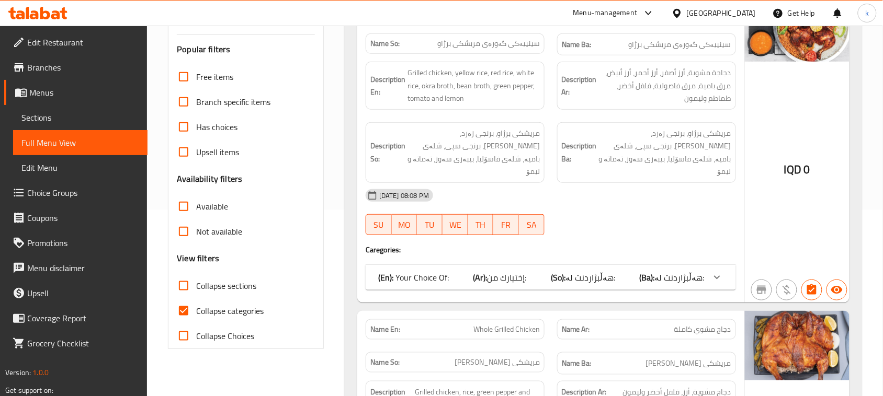
scroll to position [262, 0]
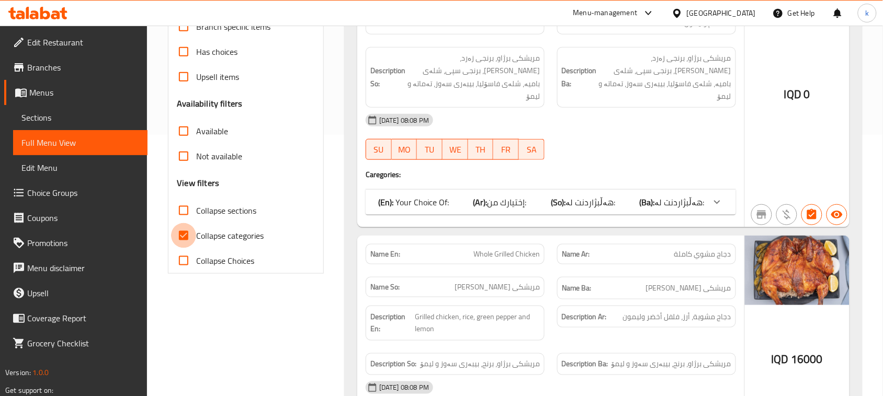
click at [183, 239] on input "Collapse categories" at bounding box center [183, 235] width 25 height 25
checkbox input "false"
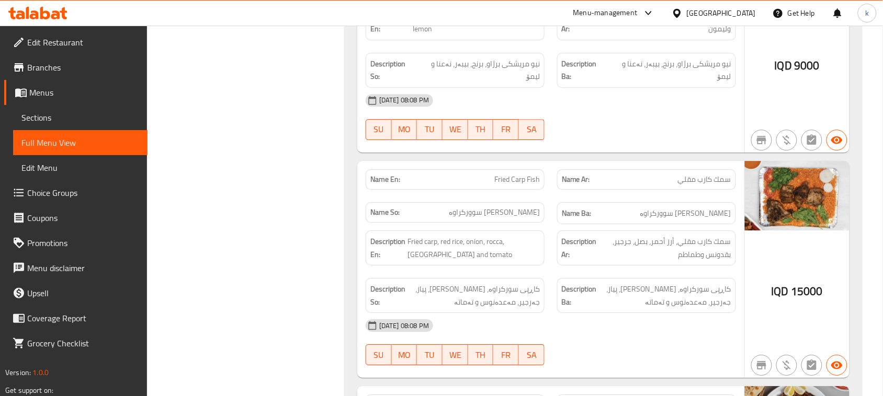
scroll to position [915, 0]
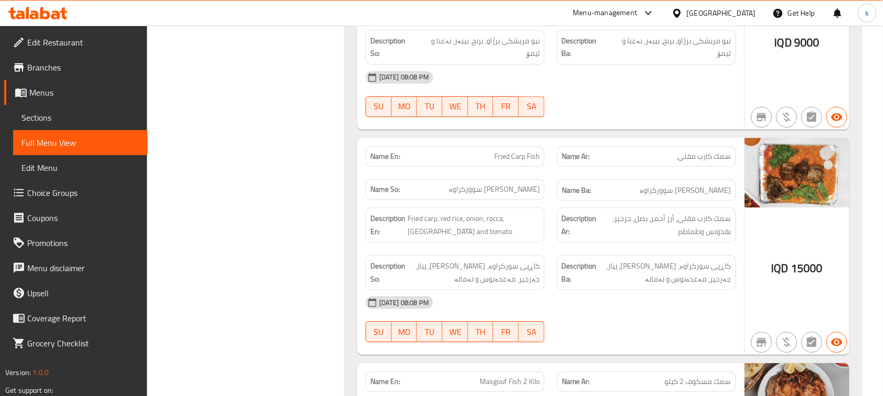
click at [47, 86] on span "Menus" at bounding box center [84, 92] width 110 height 13
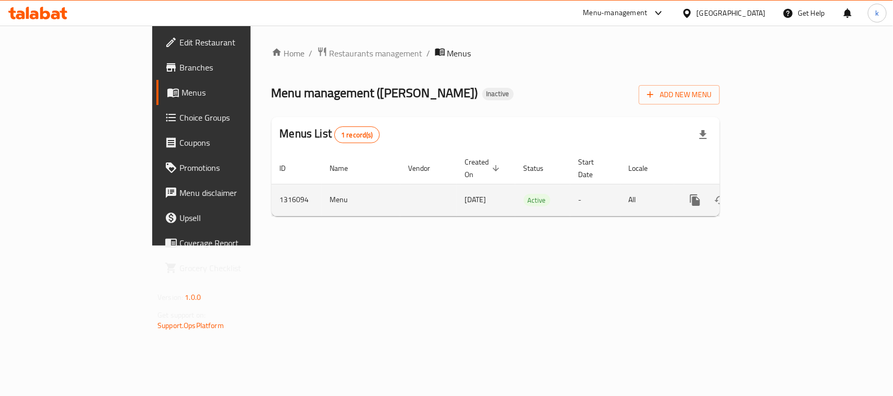
click at [777, 194] on icon "enhanced table" at bounding box center [770, 200] width 13 height 13
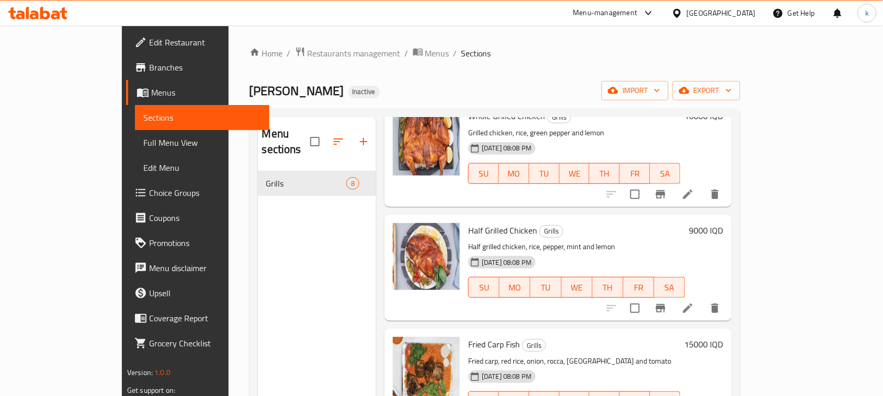
scroll to position [262, 0]
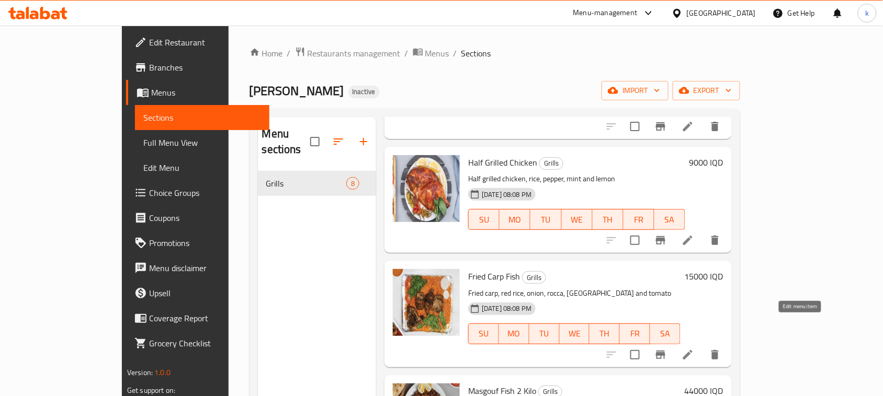
click at [694, 349] on icon at bounding box center [688, 355] width 13 height 13
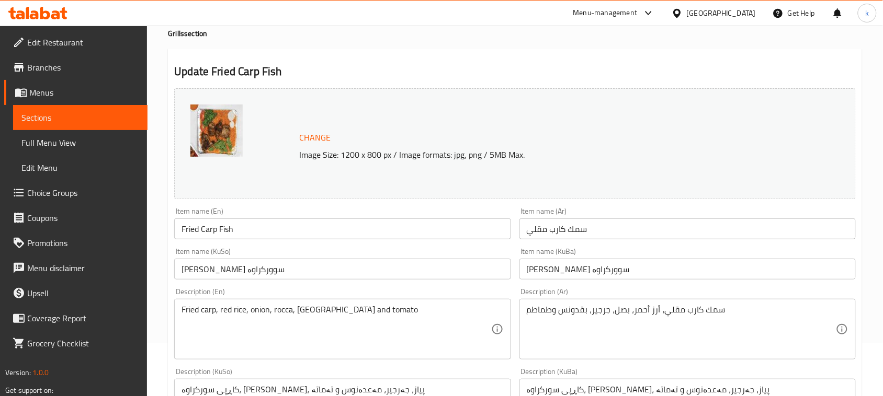
scroll to position [131, 0]
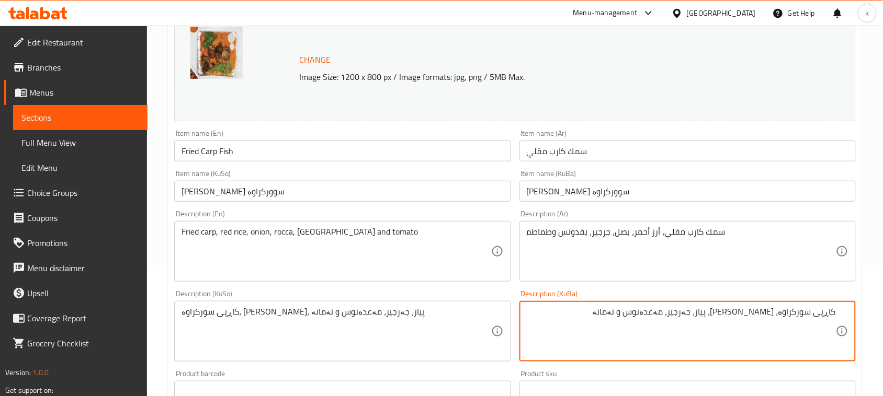
click at [835, 309] on textarea "کاڕپی سورکراوە، [PERSON_NAME]، پیاز، جەرجیر، مەعدەنوس و تەماتە" at bounding box center [681, 332] width 309 height 50
click at [769, 315] on textarea "ماسی کاڕپی سورکراوە، [PERSON_NAME]، پیاز، جەرجیر، مەعدەنوس و تەماتە" at bounding box center [681, 332] width 309 height 50
type textarea "ماسی کاڕپی سورکراوە، [PERSON_NAME]، پیاز، جەرجیر، مەعدەنوس و تەماتە"
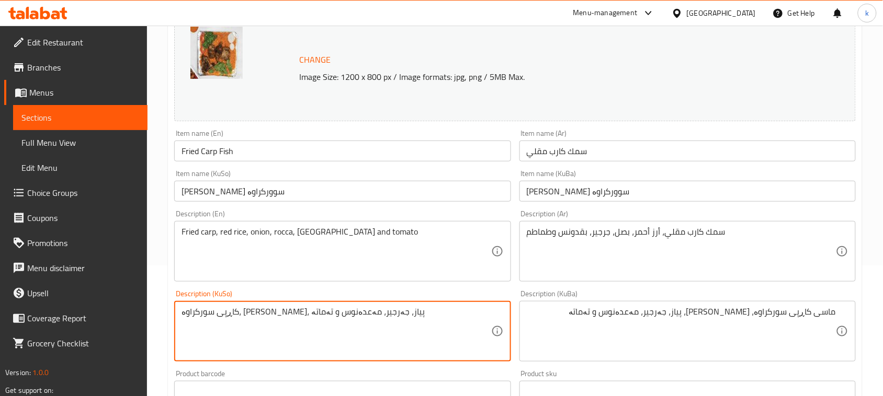
click at [264, 317] on textarea "کاڕپی سورکراوە، [PERSON_NAME]، پیاز، جەرجیر، مەعدەنوس و تەماتە" at bounding box center [335, 332] width 309 height 50
paste textarea "ماسی"
type textarea "ماسی کاڕپی سورکراوە، [PERSON_NAME]، پیاز، جەرجیر، مەعدەنوس و تەماتە"
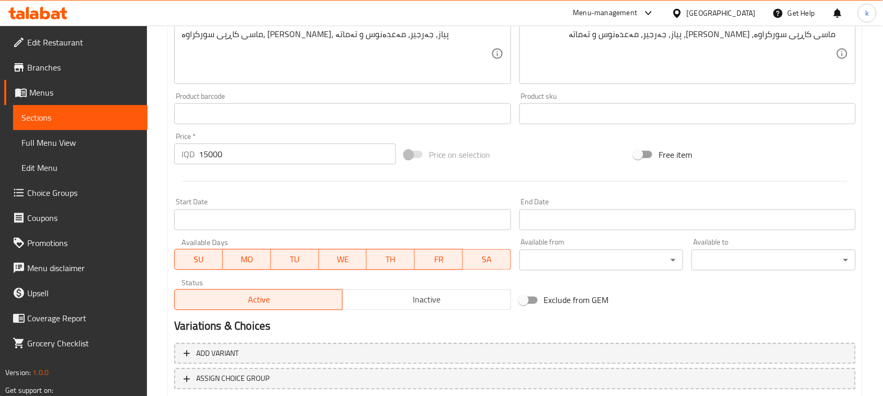
scroll to position [476, 0]
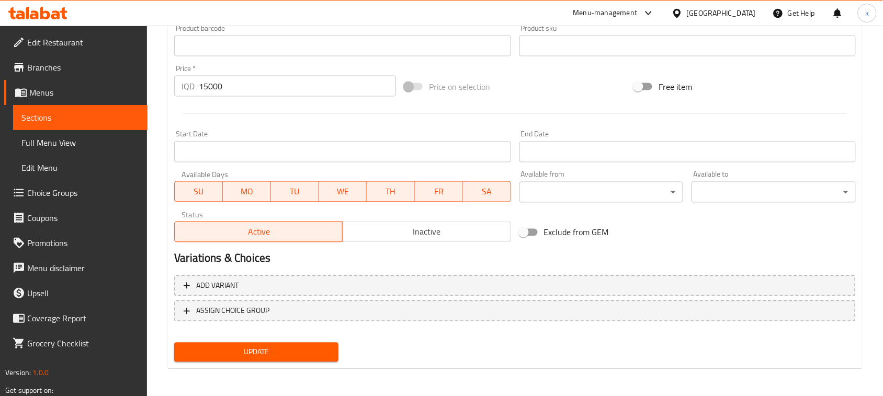
type textarea "Fried carp fish, red rice, onion, rocca, [GEOGRAPHIC_DATA] and tomato"
click at [239, 355] on span "Update" at bounding box center [256, 352] width 147 height 13
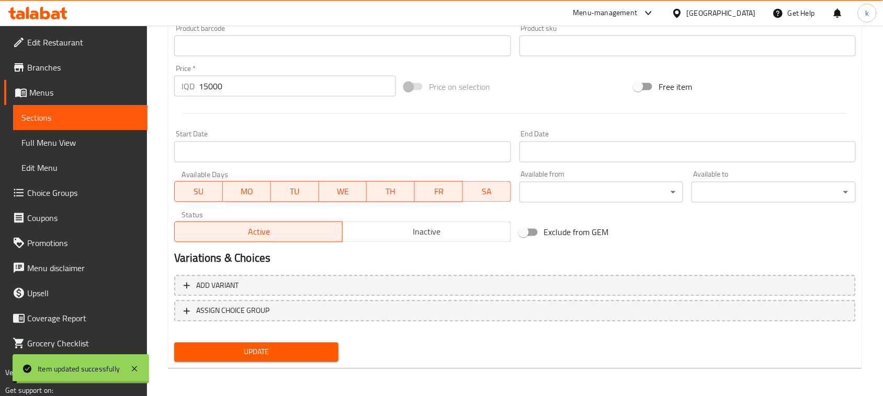
click at [36, 146] on span "Full Menu View" at bounding box center [80, 143] width 118 height 13
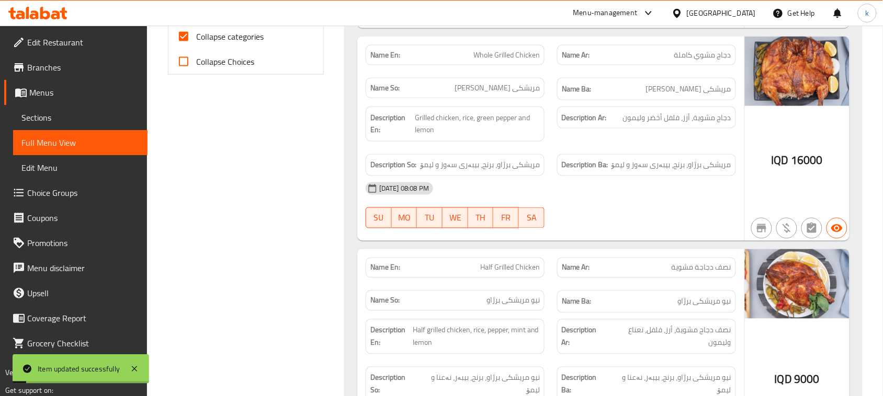
scroll to position [346, 0]
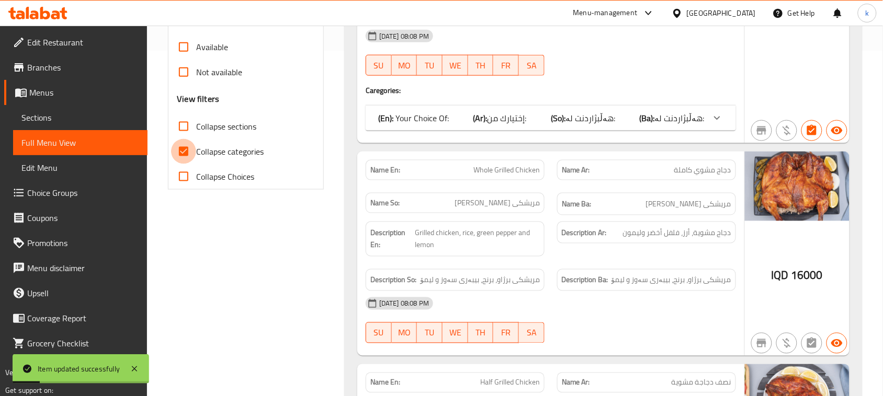
click at [183, 148] on input "Collapse categories" at bounding box center [183, 151] width 25 height 25
checkbox input "false"
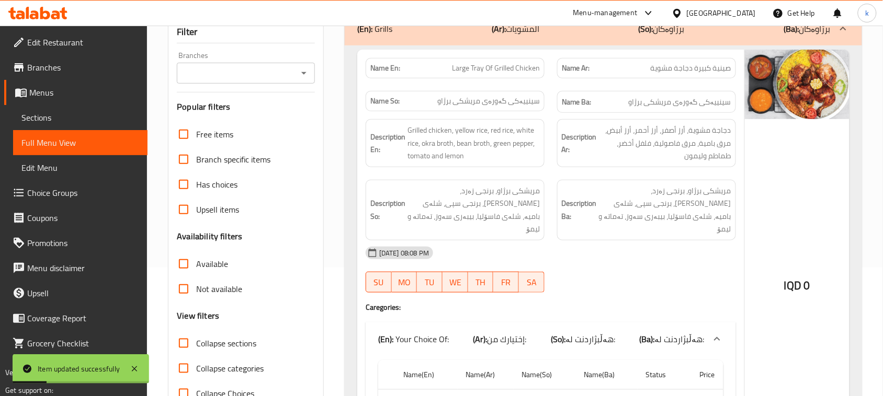
scroll to position [84, 0]
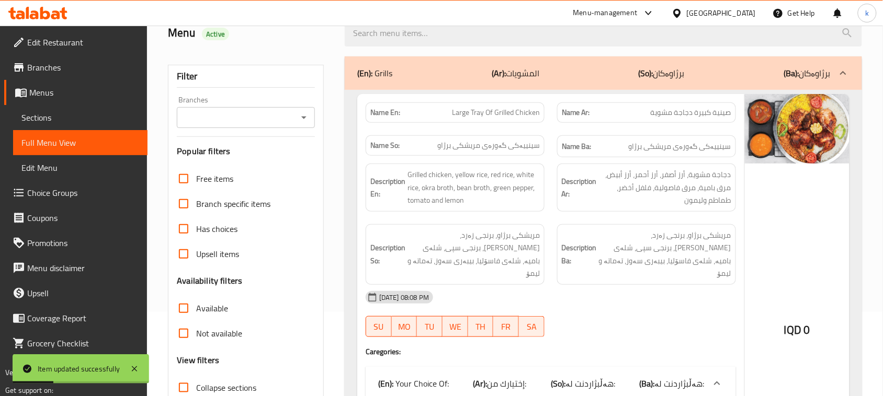
click at [299, 115] on icon "Open" at bounding box center [304, 117] width 13 height 13
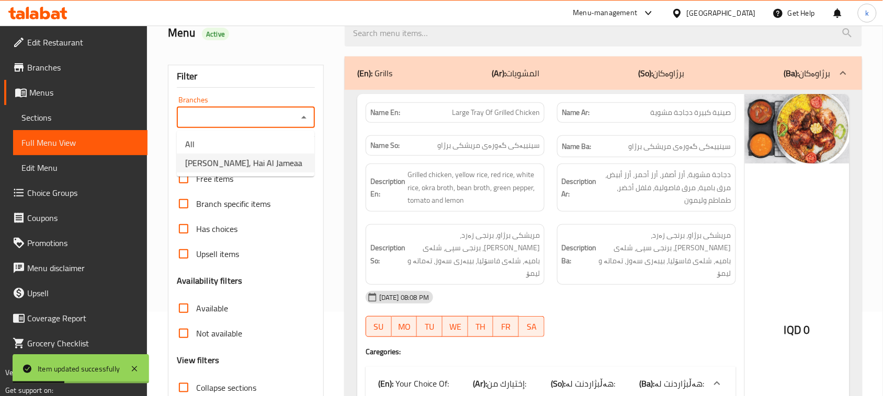
drag, startPoint x: 229, startPoint y: 160, endPoint x: 353, endPoint y: 137, distance: 126.1
click at [230, 160] on span "[PERSON_NAME], Hai Al Jameaa" at bounding box center [243, 163] width 117 height 13
type input "[PERSON_NAME], Hai Al Jameaa"
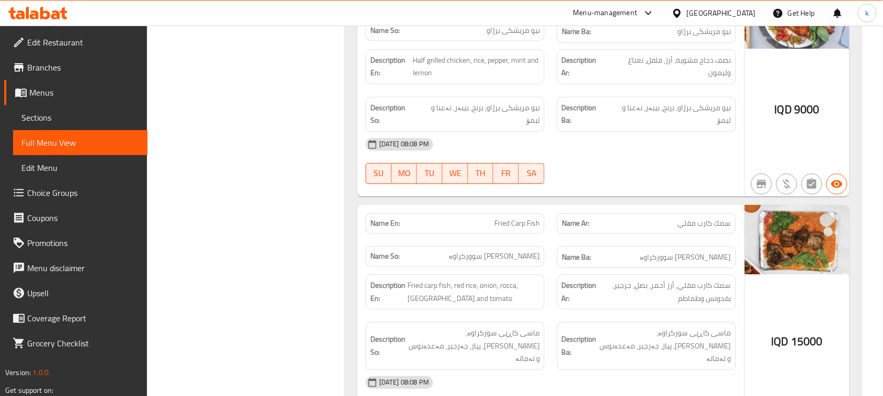
scroll to position [835, 0]
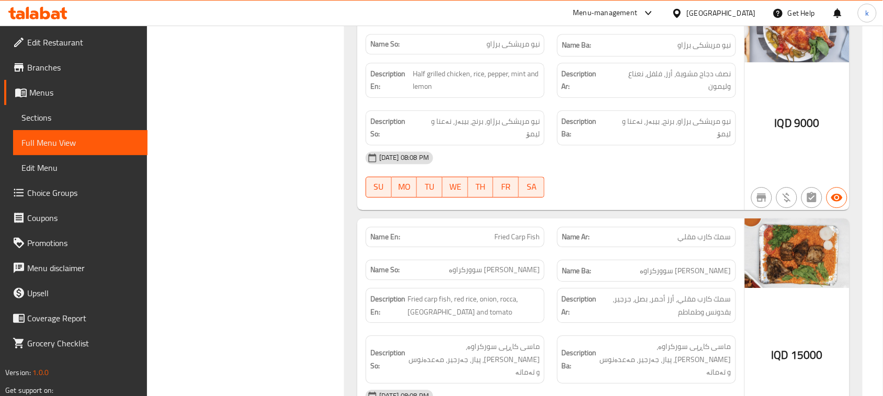
click at [38, 15] on icon at bounding box center [37, 13] width 59 height 13
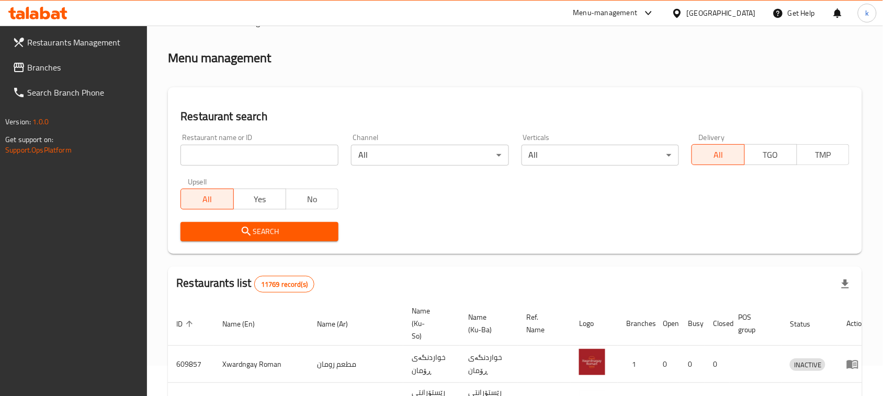
scroll to position [144, 0]
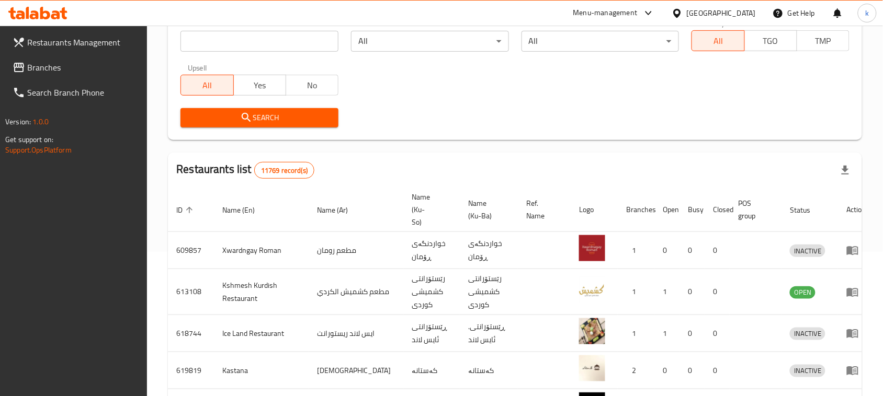
click at [33, 69] on span "Branches" at bounding box center [83, 67] width 112 height 13
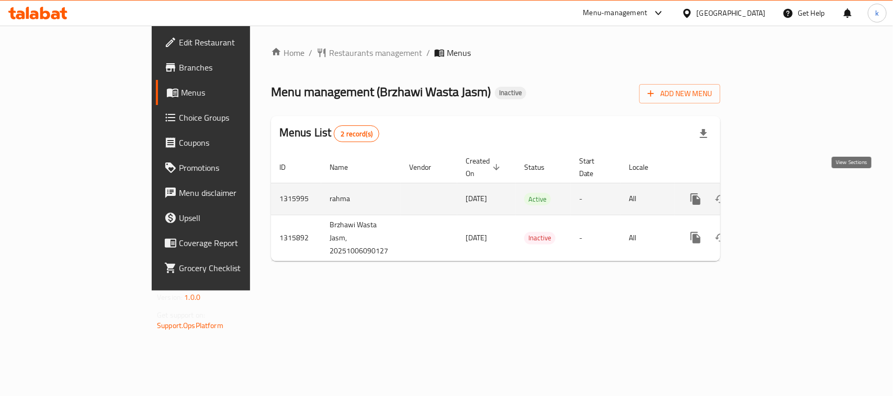
click at [777, 193] on icon "enhanced table" at bounding box center [771, 199] width 13 height 13
